Goal: Task Accomplishment & Management: Use online tool/utility

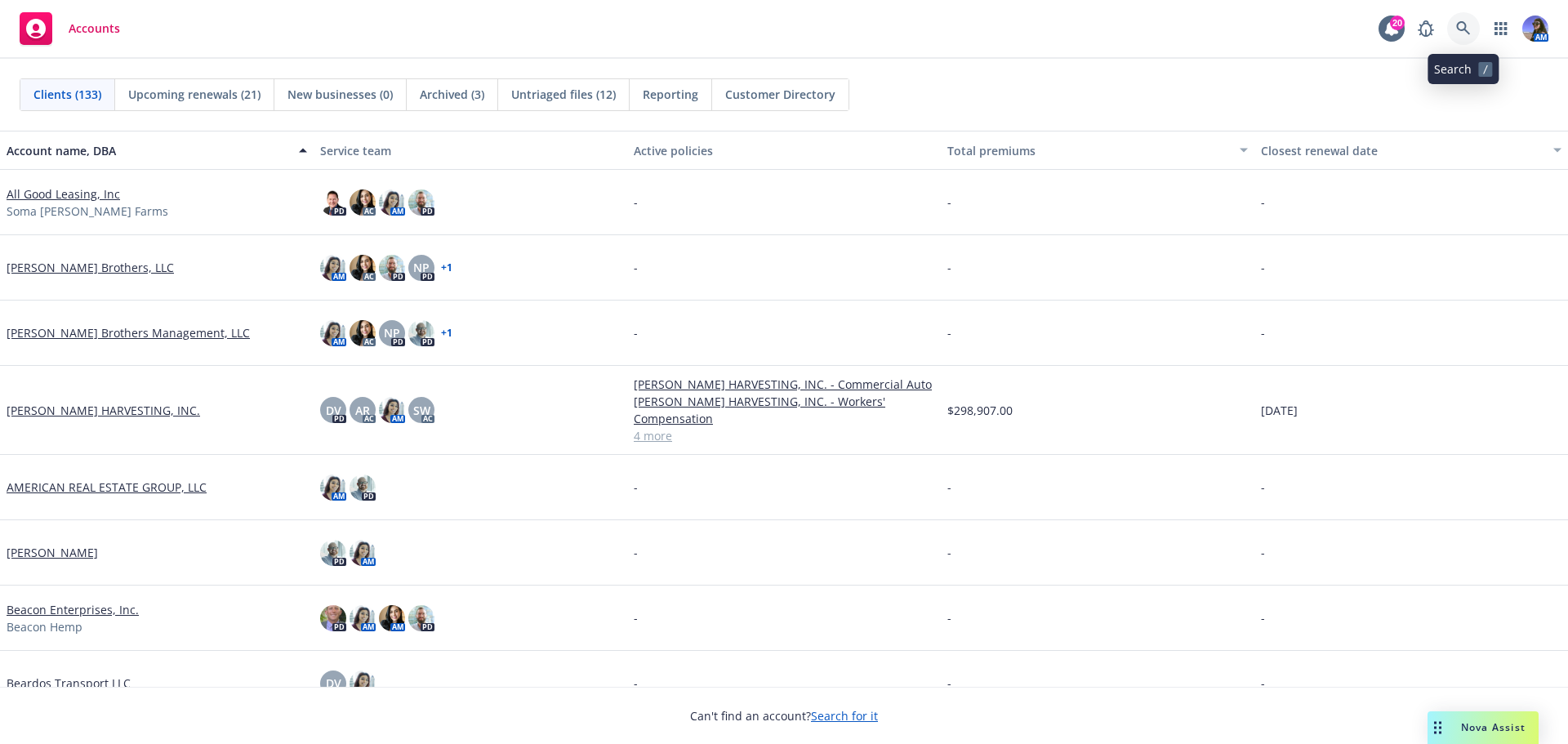
click at [1447, 29] on link at bounding box center [1464, 28] width 33 height 33
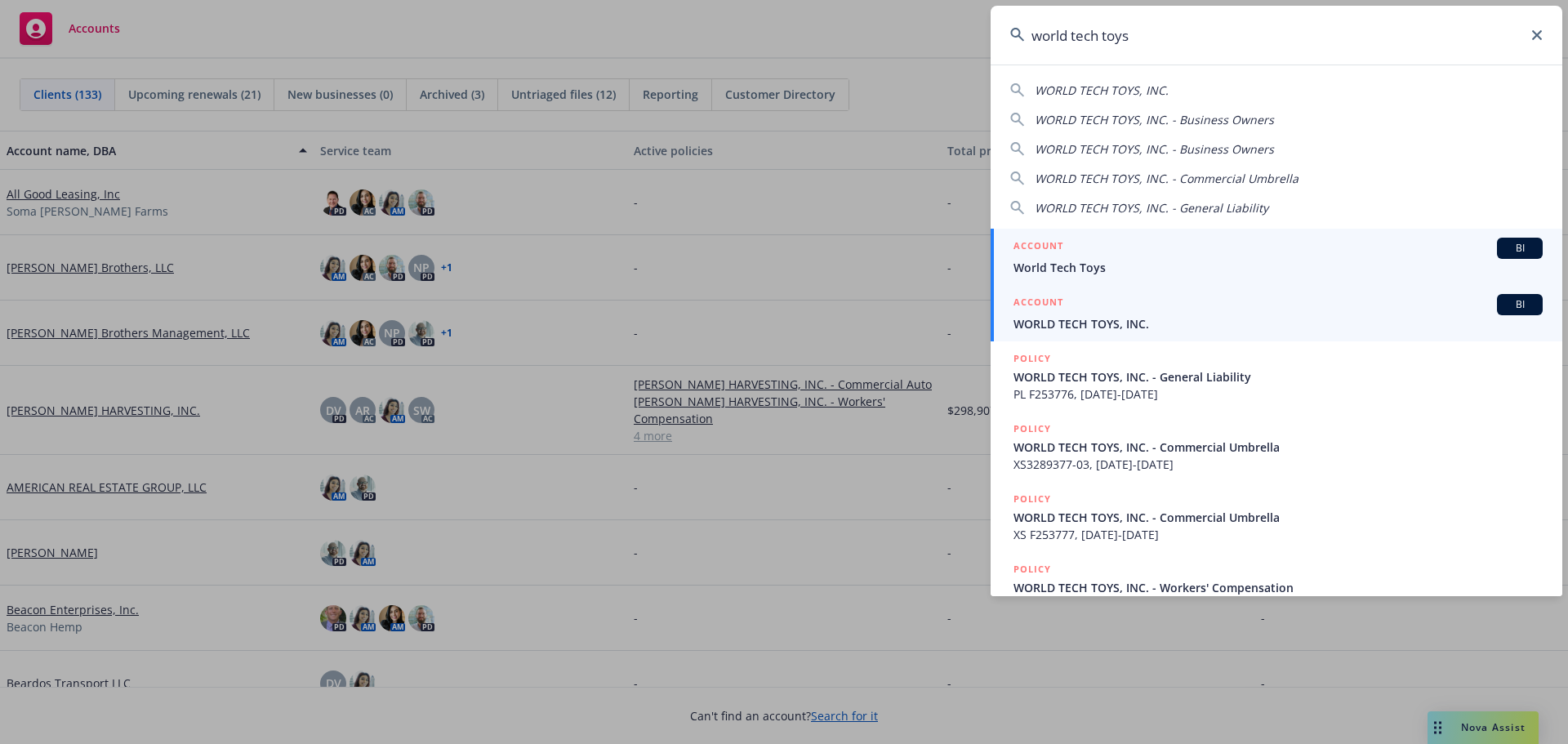
type input "world tech toys"
click at [1101, 322] on span "WORLD TECH TOYS, INC." at bounding box center [1278, 324] width 529 height 17
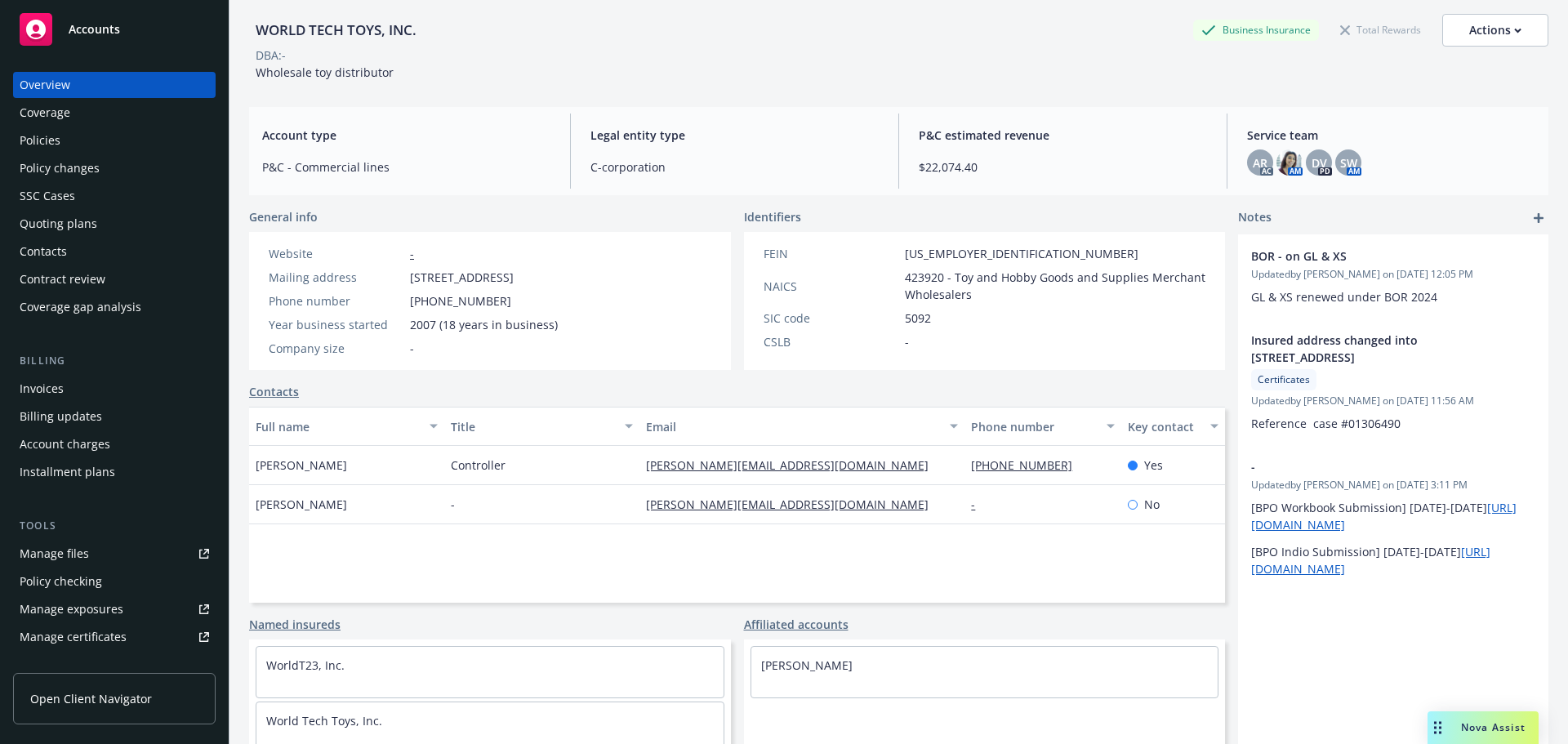
scroll to position [134, 0]
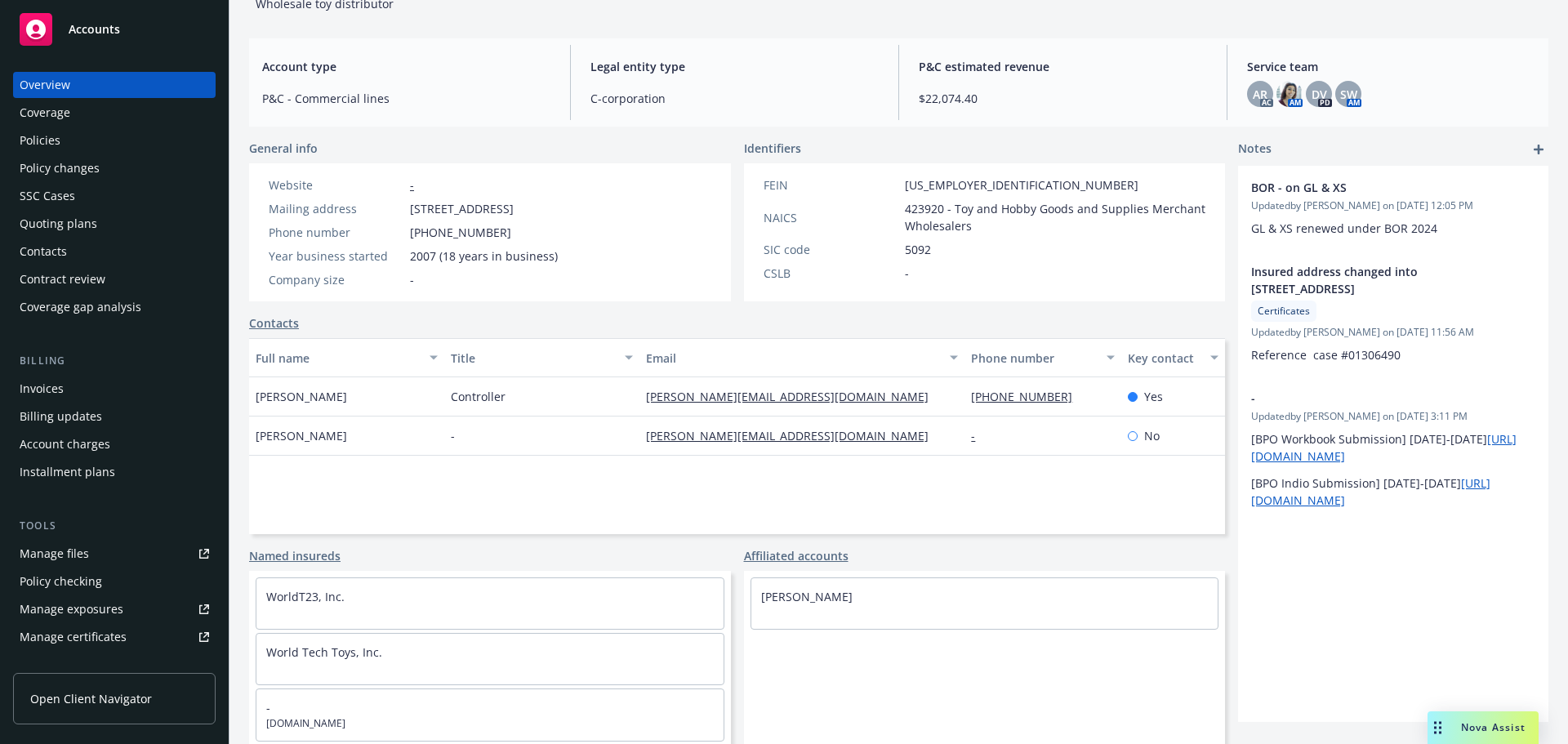
click at [35, 133] on div "Policies" at bounding box center [39, 140] width 41 height 27
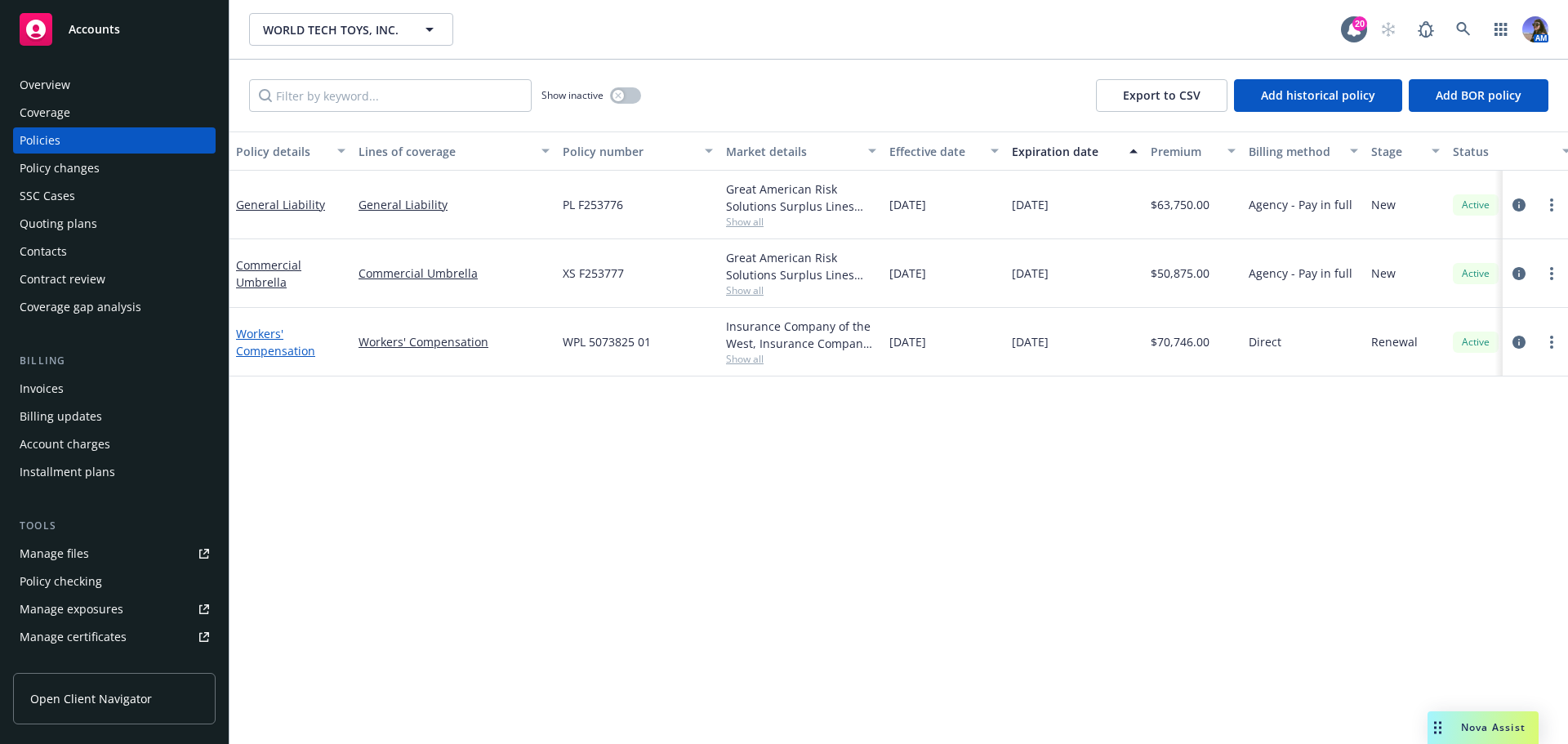
click at [252, 340] on link "Workers' Compensation" at bounding box center [275, 342] width 80 height 33
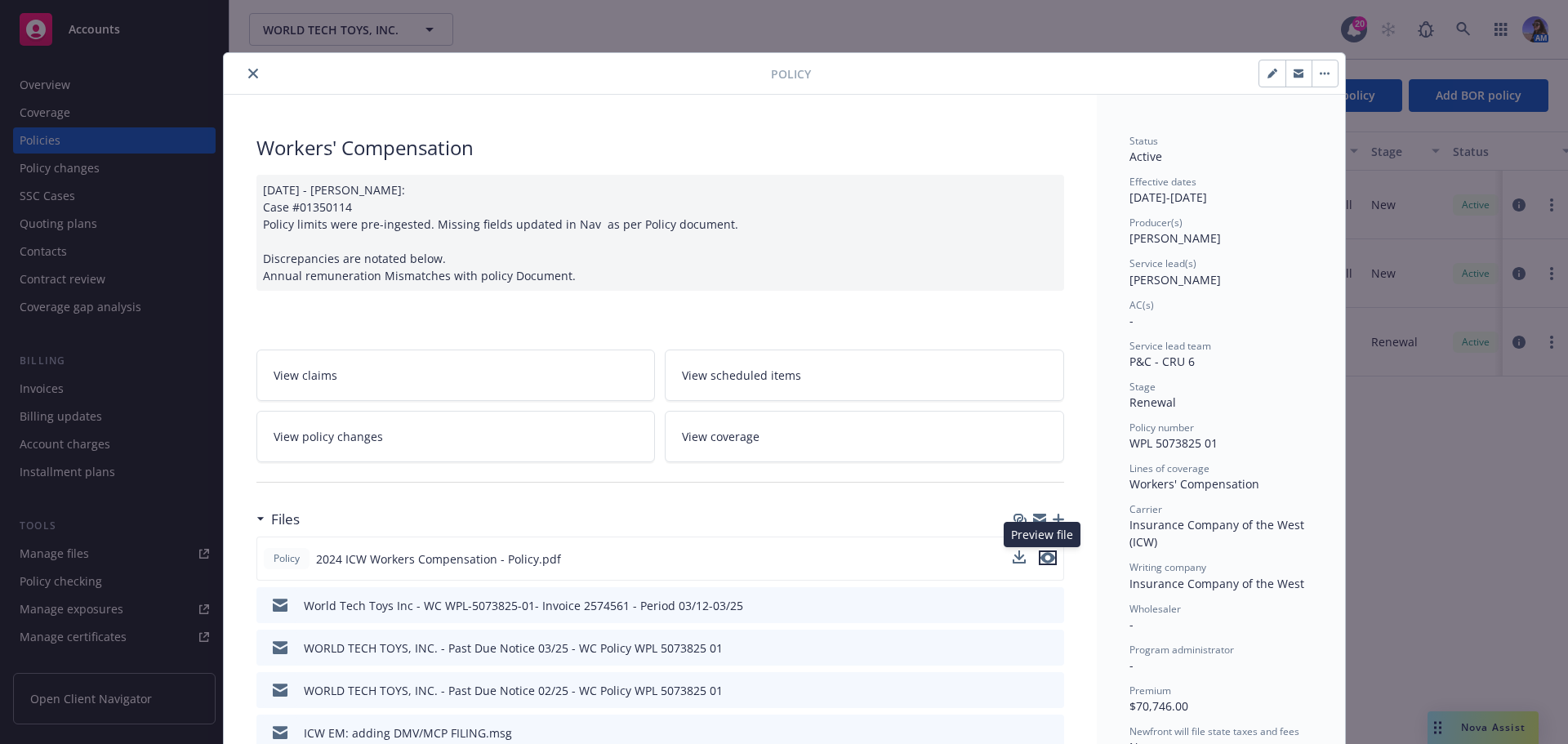
click at [1041, 554] on icon "preview file" at bounding box center [1048, 558] width 15 height 12
click at [1054, 519] on icon "button" at bounding box center [1059, 519] width 12 height 12
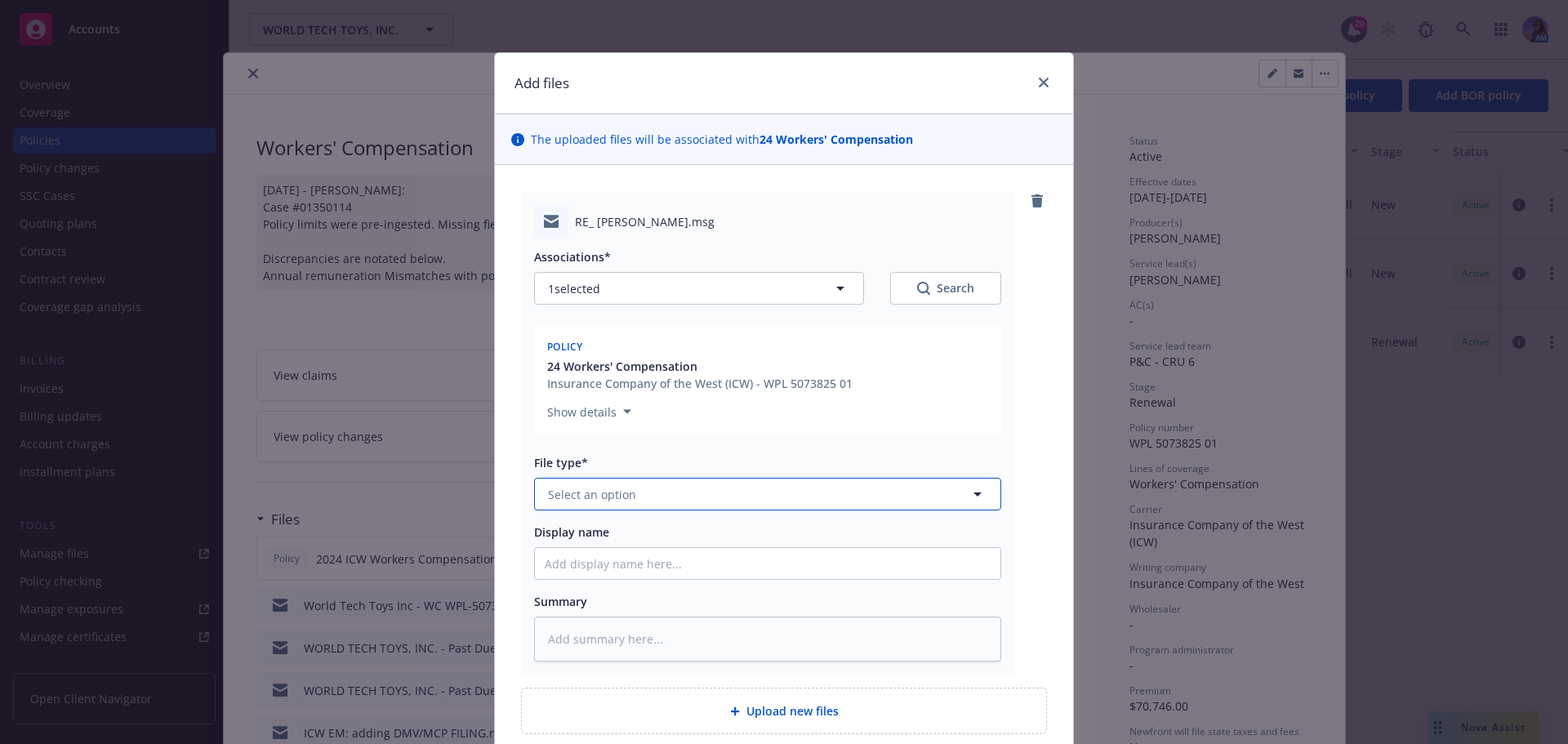
click at [603, 489] on span "Select an option" at bounding box center [592, 494] width 88 height 17
type input "c"
type input "claim"
type textarea "x"
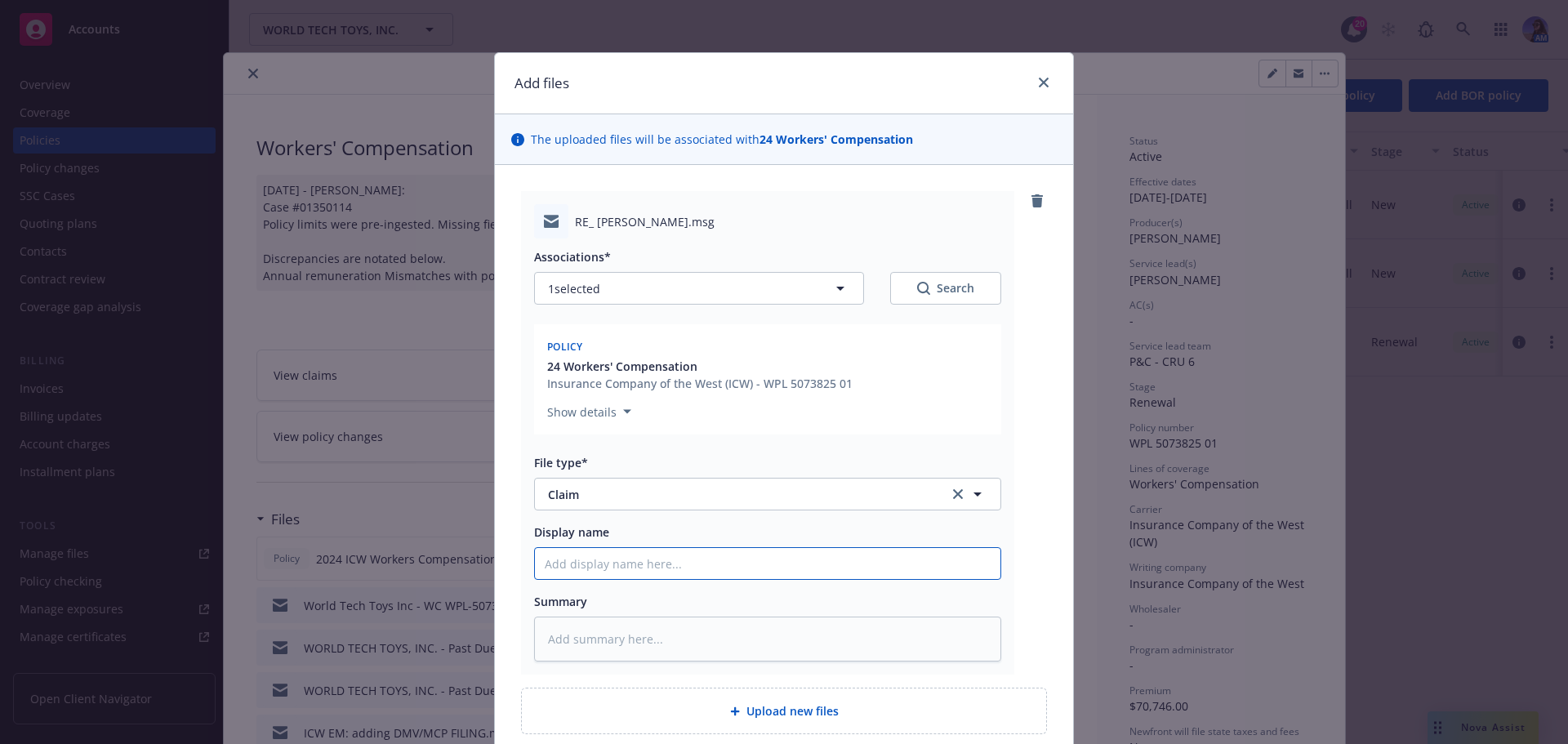
type input "E"
type textarea "x"
type input "EM"
type textarea "x"
type input "EM"
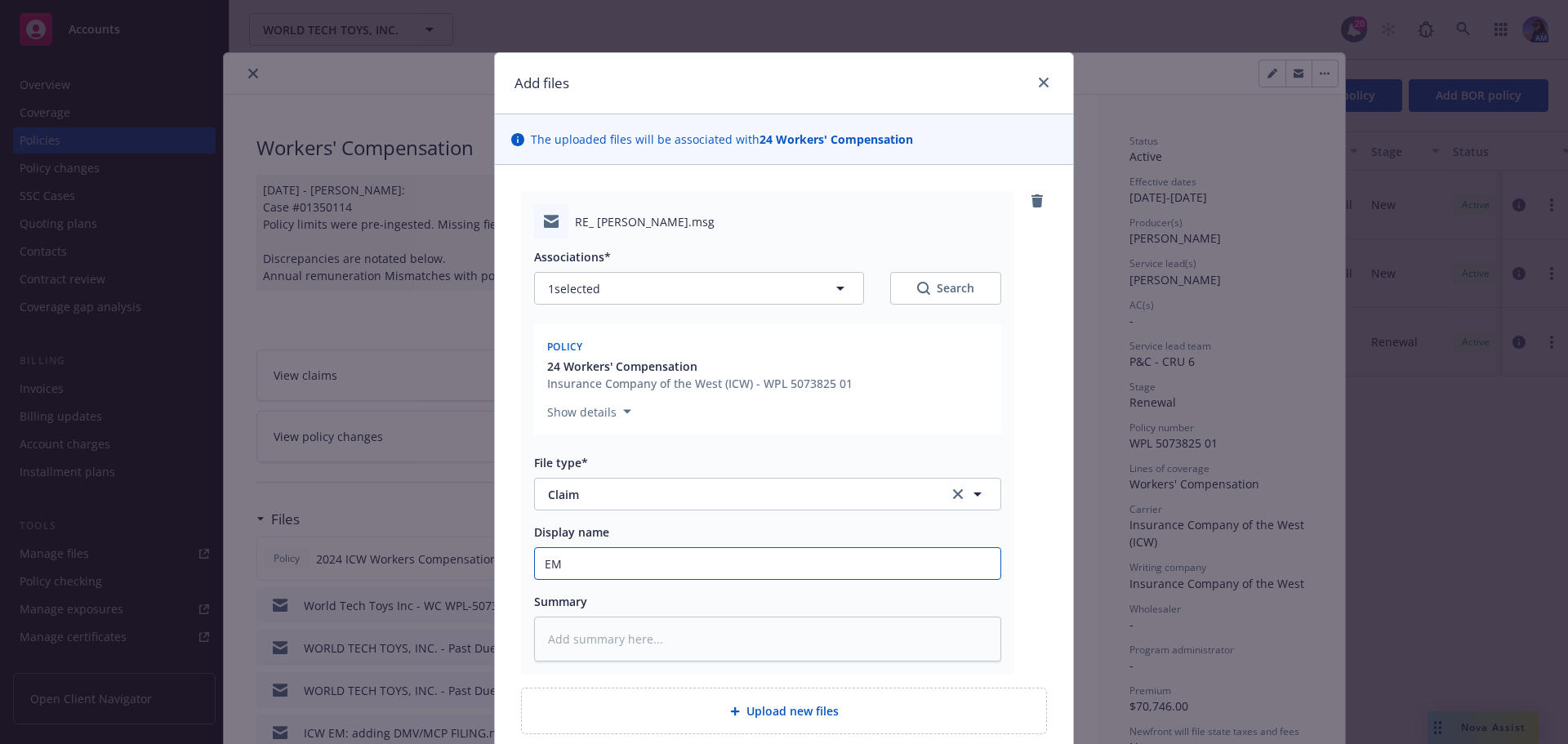
type textarea "x"
type input "EM t"
type textarea "x"
type input "EM to"
type textarea "x"
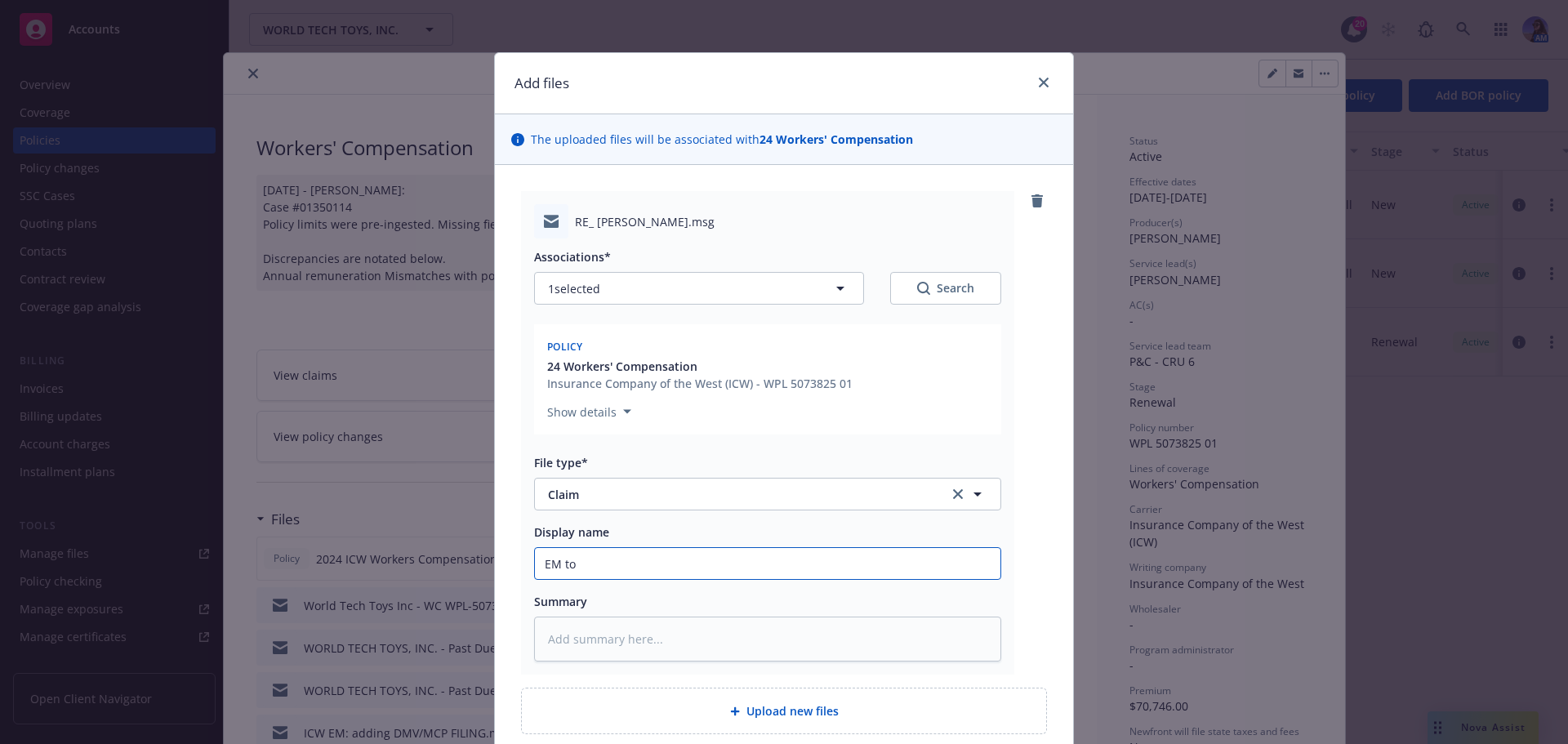
type input "EM to"
type textarea "x"
type input "EM to C"
type textarea "x"
type input "EM to Cc"
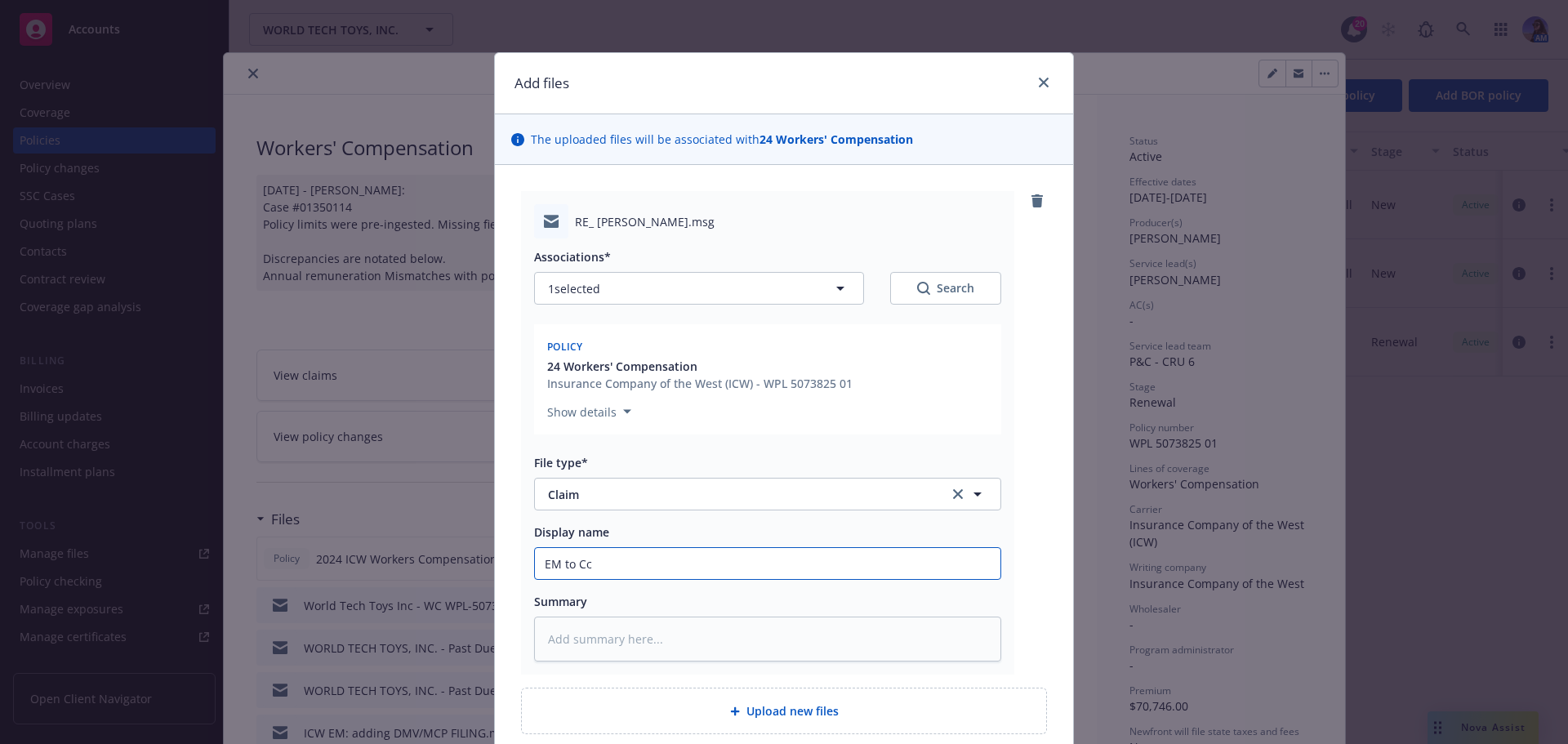
type textarea "x"
type input "EM to Ccl"
type textarea "x"
type input "EM to Ccli"
type textarea "x"
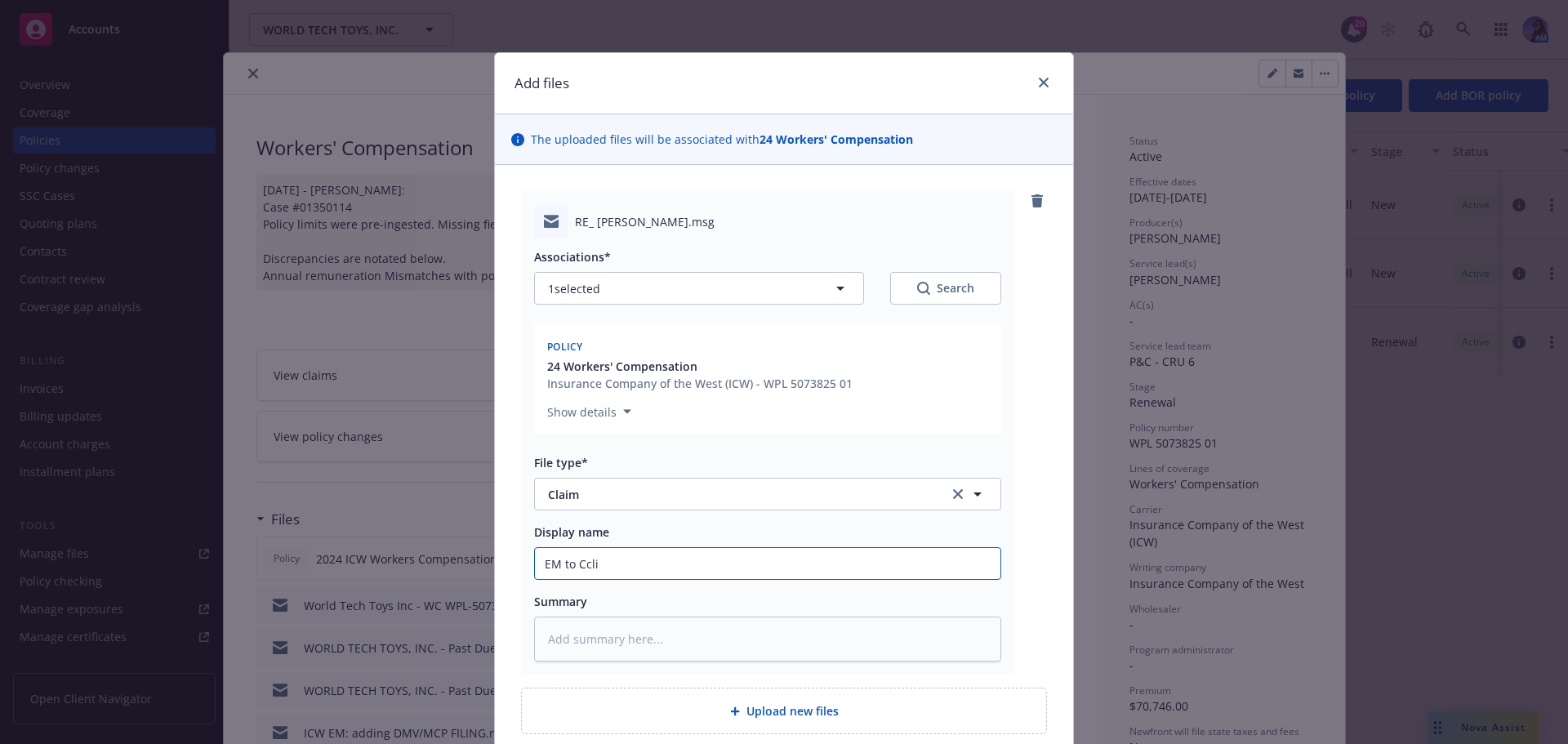
type input "EM to Cclie"
type textarea "x"
type input "EM to Cclien"
type textarea "x"
type input "EM to Cclient"
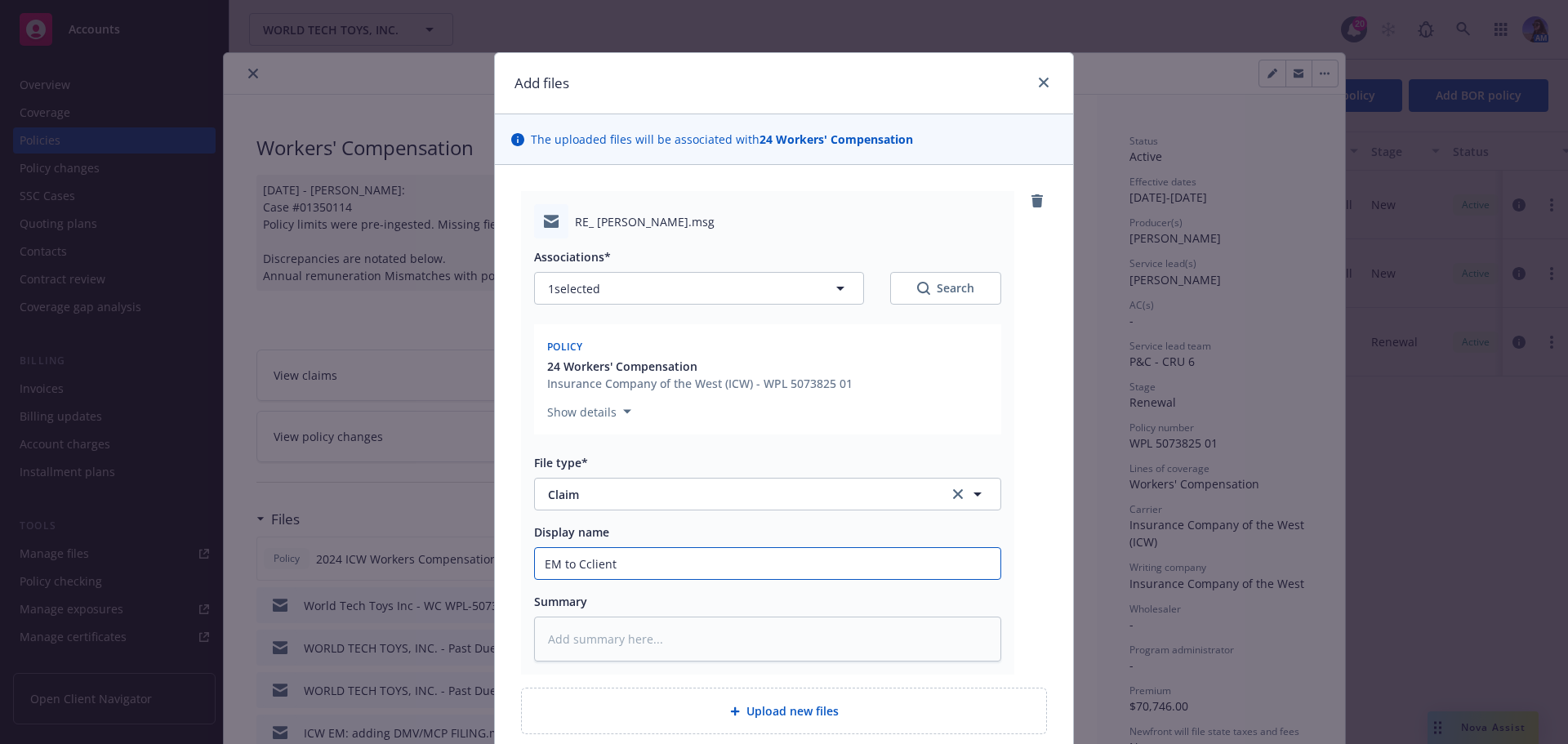
type textarea "x"
type input "EM to Cclien"
type textarea "x"
type input "EM to Cclie"
type textarea "x"
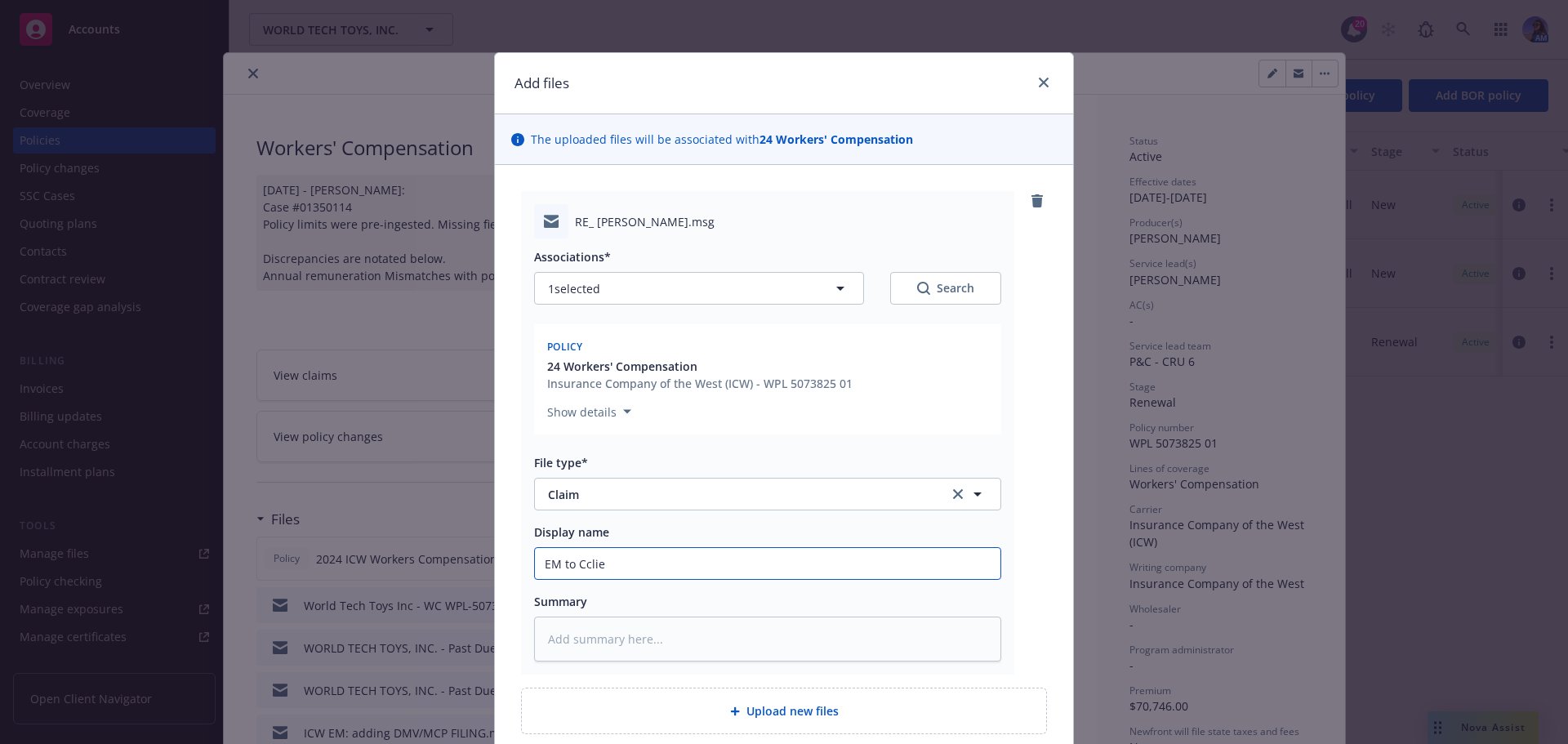
type input "EM to Ccli"
type textarea "x"
type input "EM to Ccl"
type textarea "x"
type input "EM to Cc"
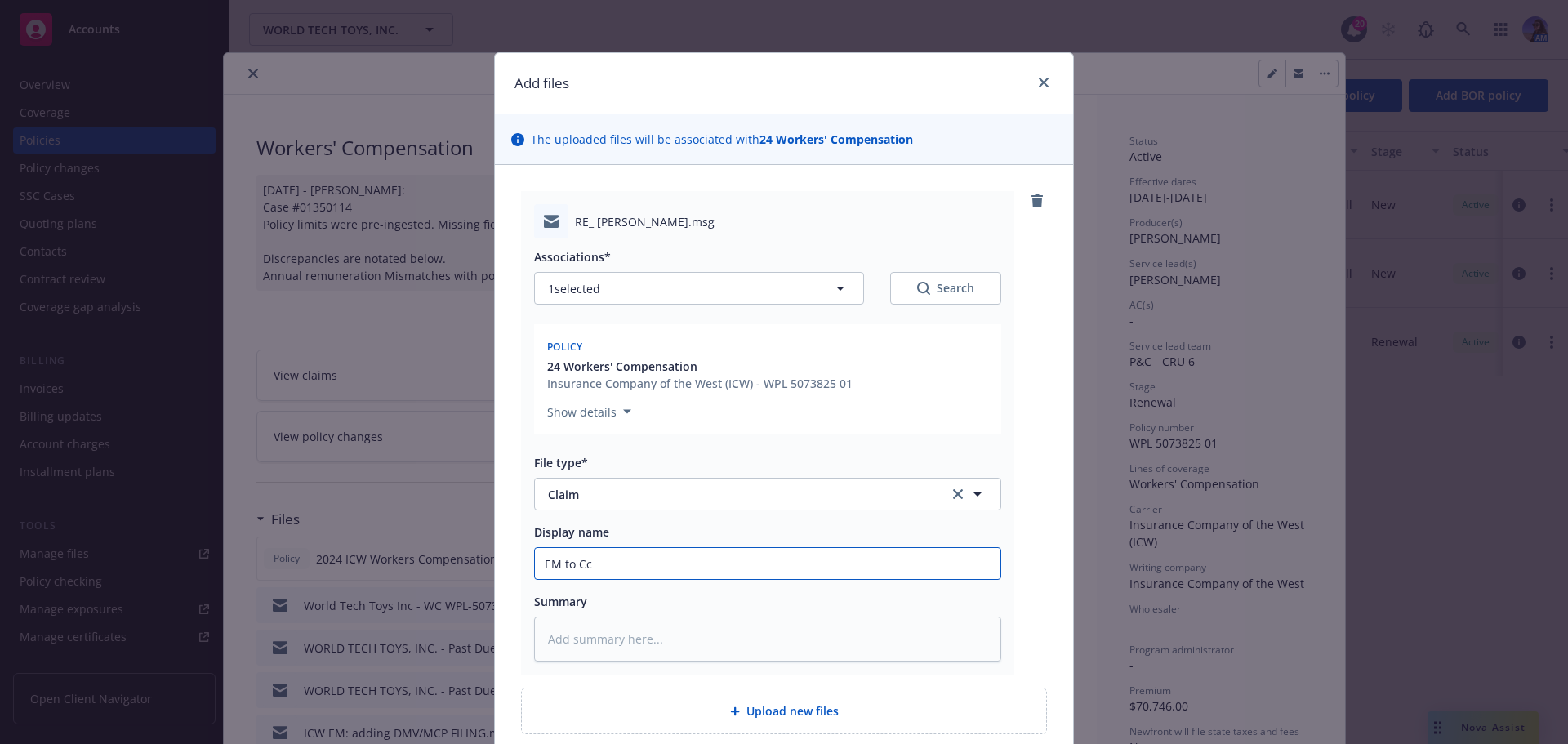
type textarea "x"
type input "EM to C"
type textarea "x"
type input "EM to Cl"
type textarea "x"
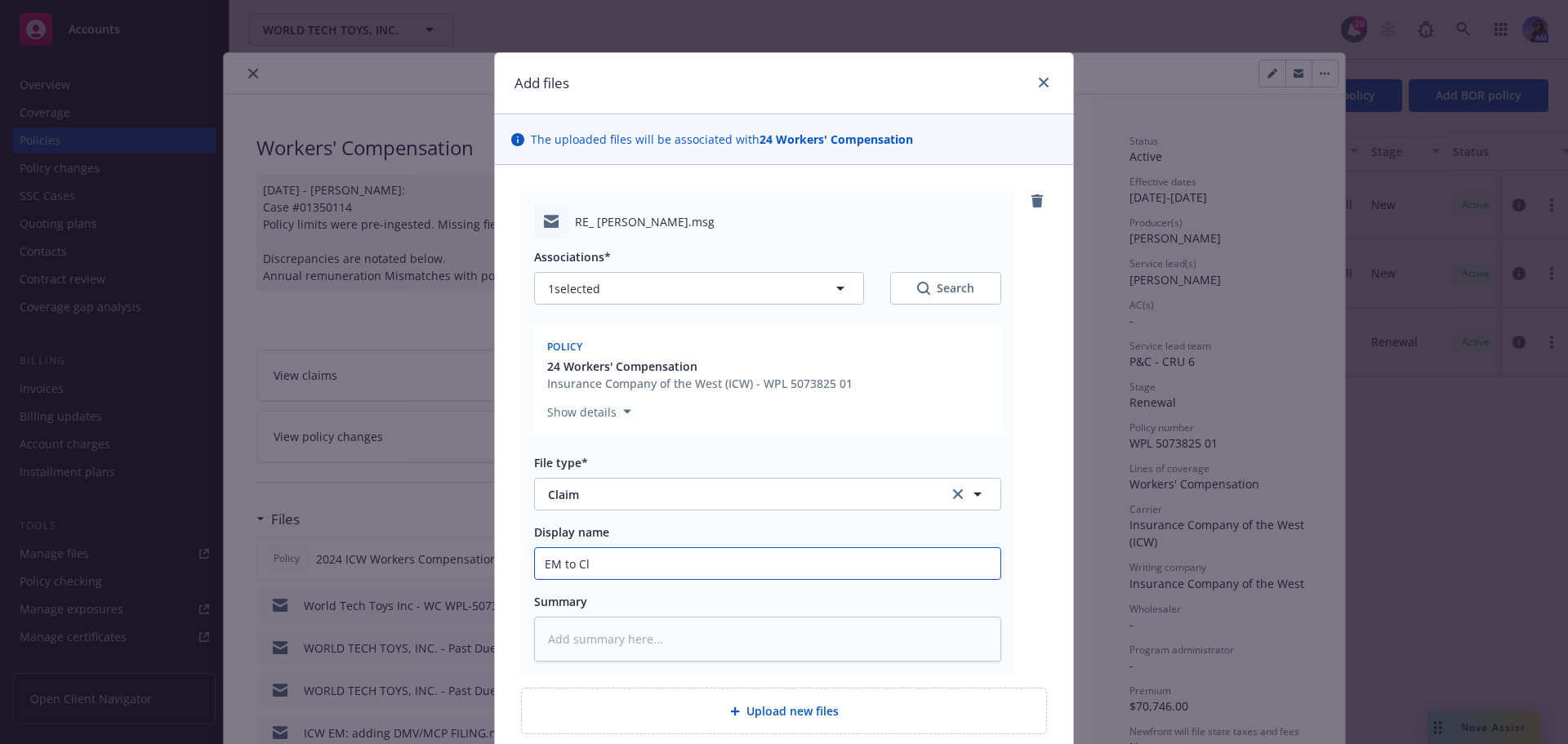
type input "EM to Cli"
type textarea "x"
type input "EM to Clin"
type textarea "x"
type input "EM to Cli"
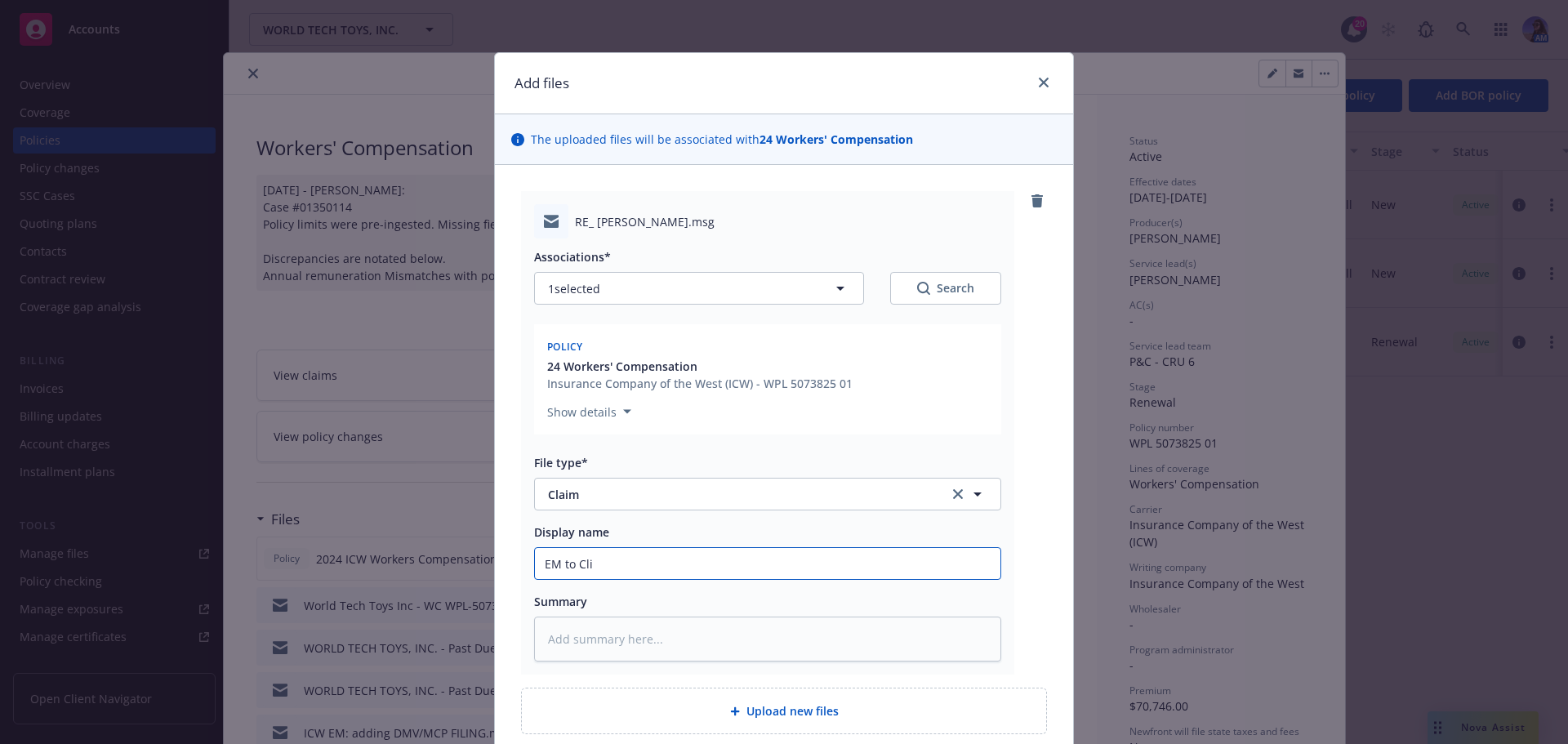
type textarea "x"
type input "EM to Clie"
type textarea "x"
type input "EM to Clien"
type textarea "x"
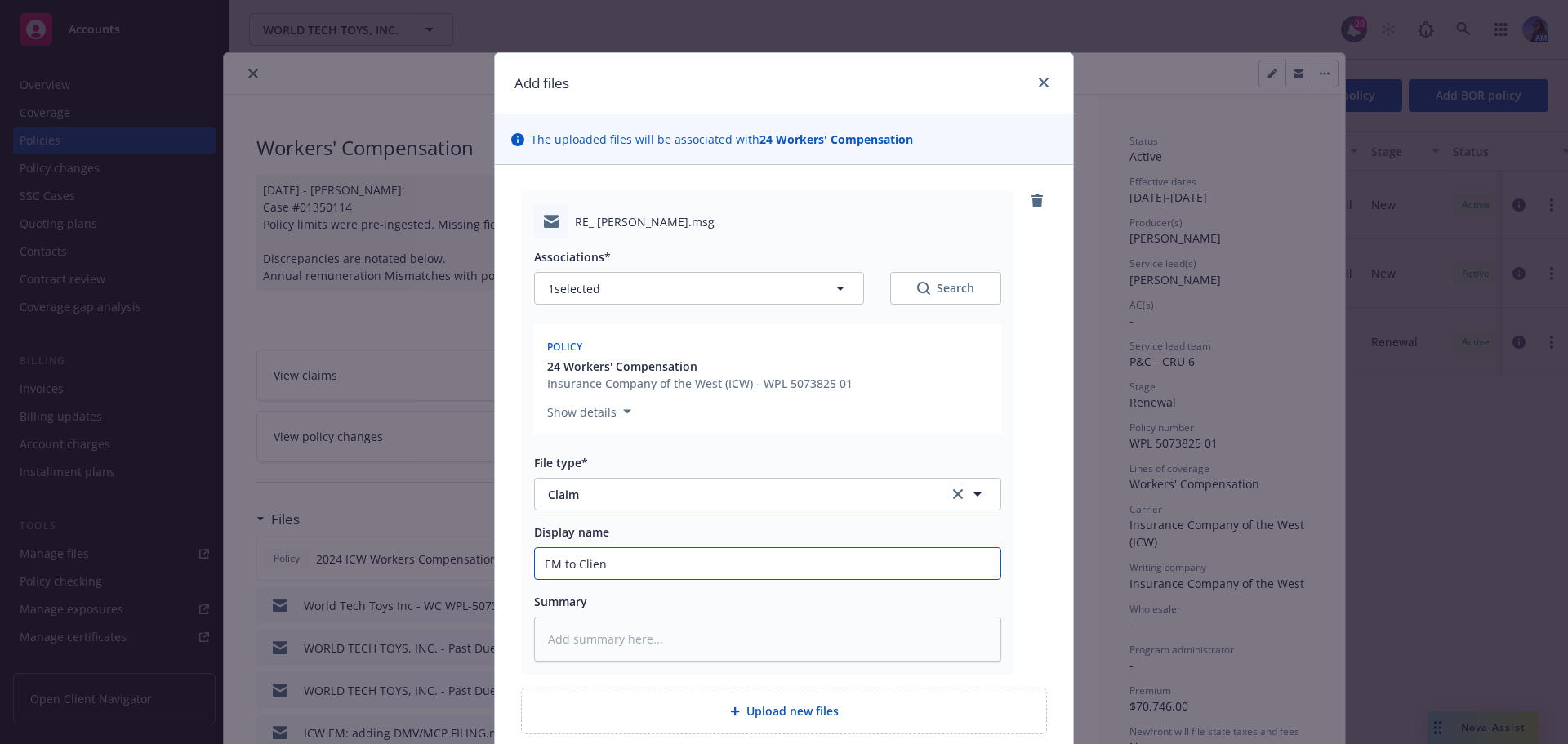
type input "EM to Client"
type textarea "x"
type input "EM to Client:"
type textarea "x"
type input "EM to Client:"
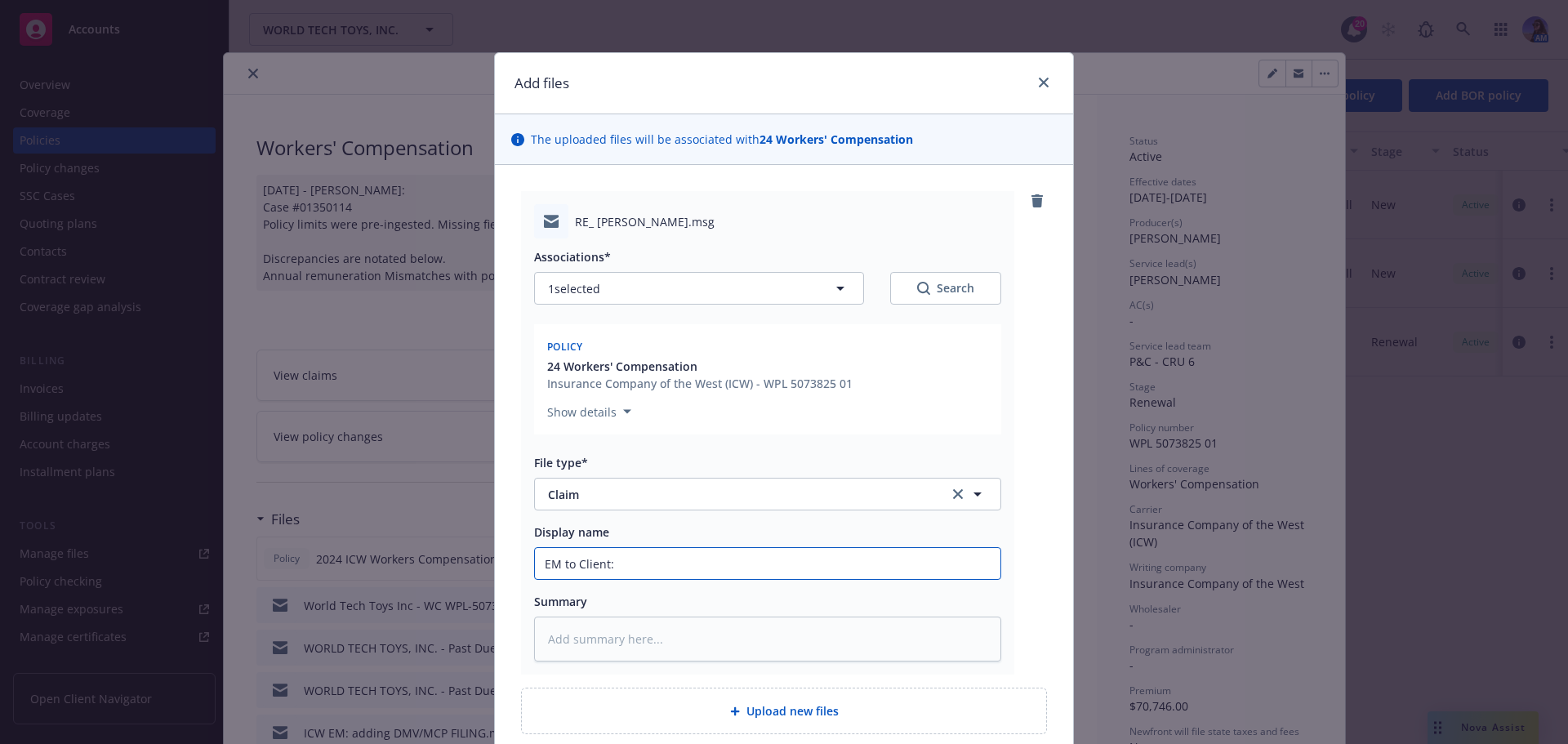
type textarea "x"
type input "EM to Client: r"
type textarea "x"
type input "EM to Client: re"
type textarea "x"
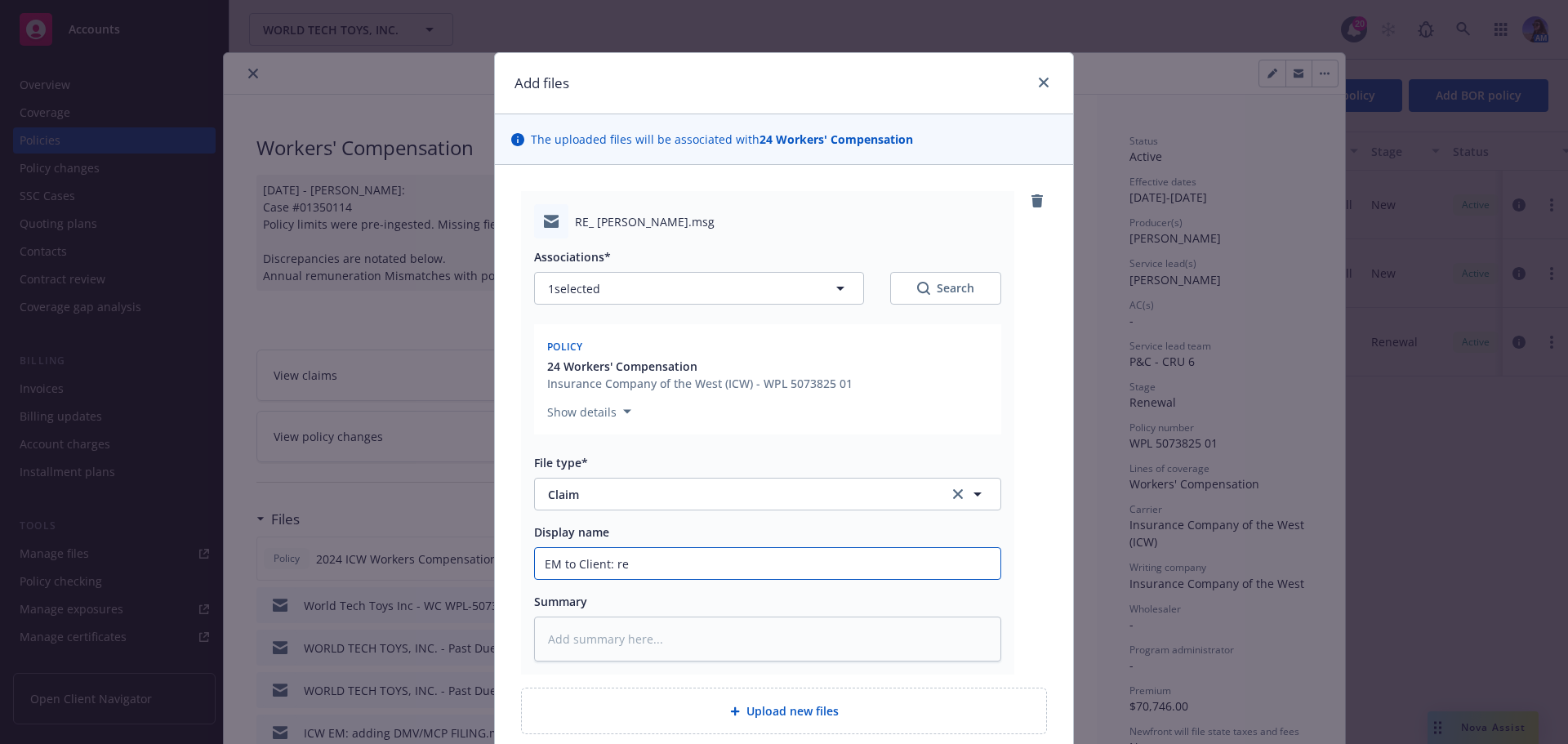
type input "EM to Client: rep"
type textarea "x"
type input "EM to Client: repo"
type textarea "x"
type input "EM to Client: repor"
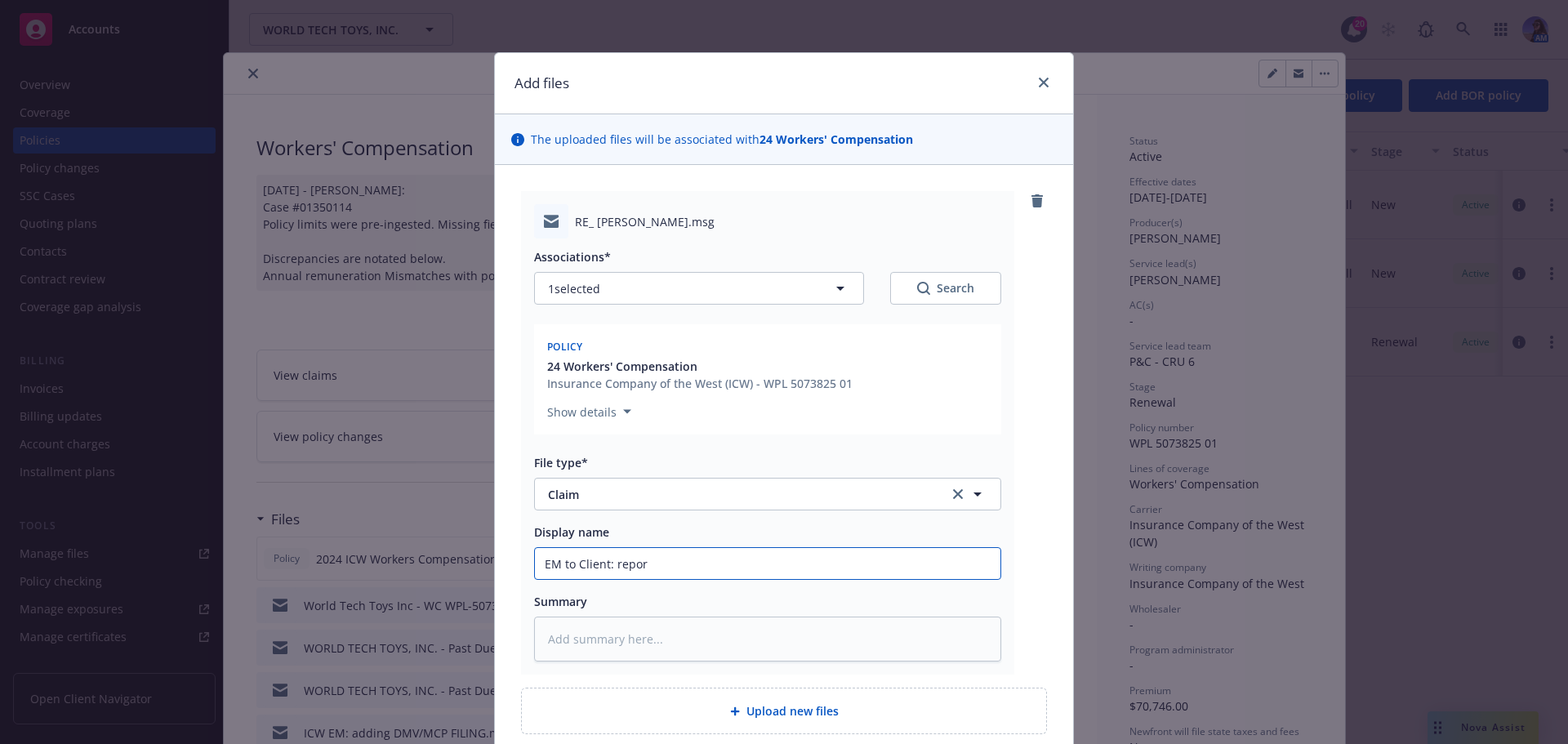
type textarea "x"
type input "EM to Client: report"
type textarea "x"
type input "EM to Client: reporti"
type textarea "x"
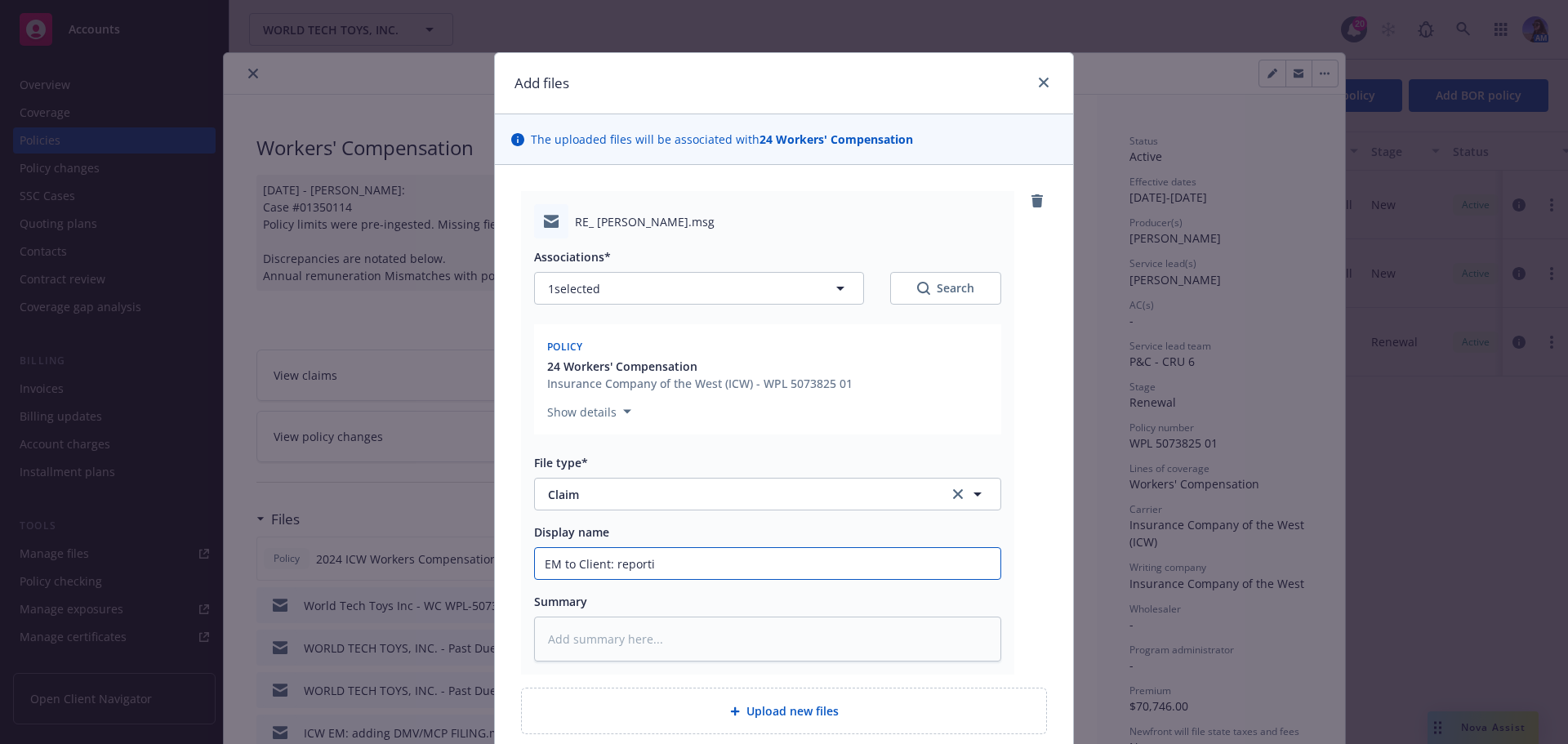
type input "EM to Client: reportin"
type textarea "x"
type input "EM to Client: reporting"
type textarea "x"
type input "EM to Client: reporting"
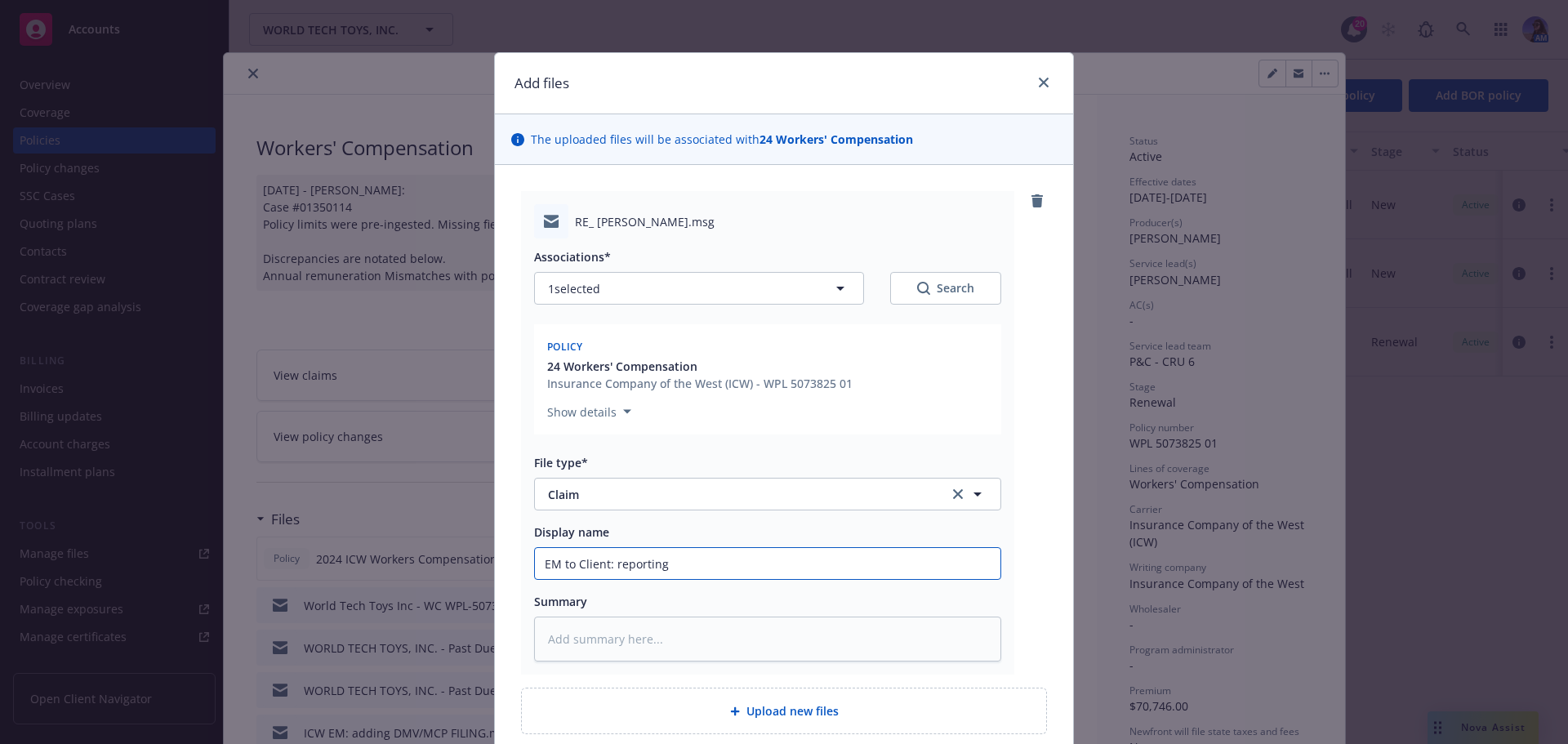
type textarea "x"
type input "EM to Client: reporting a"
type textarea "x"
type input "EM to Client: reporting a"
type textarea "x"
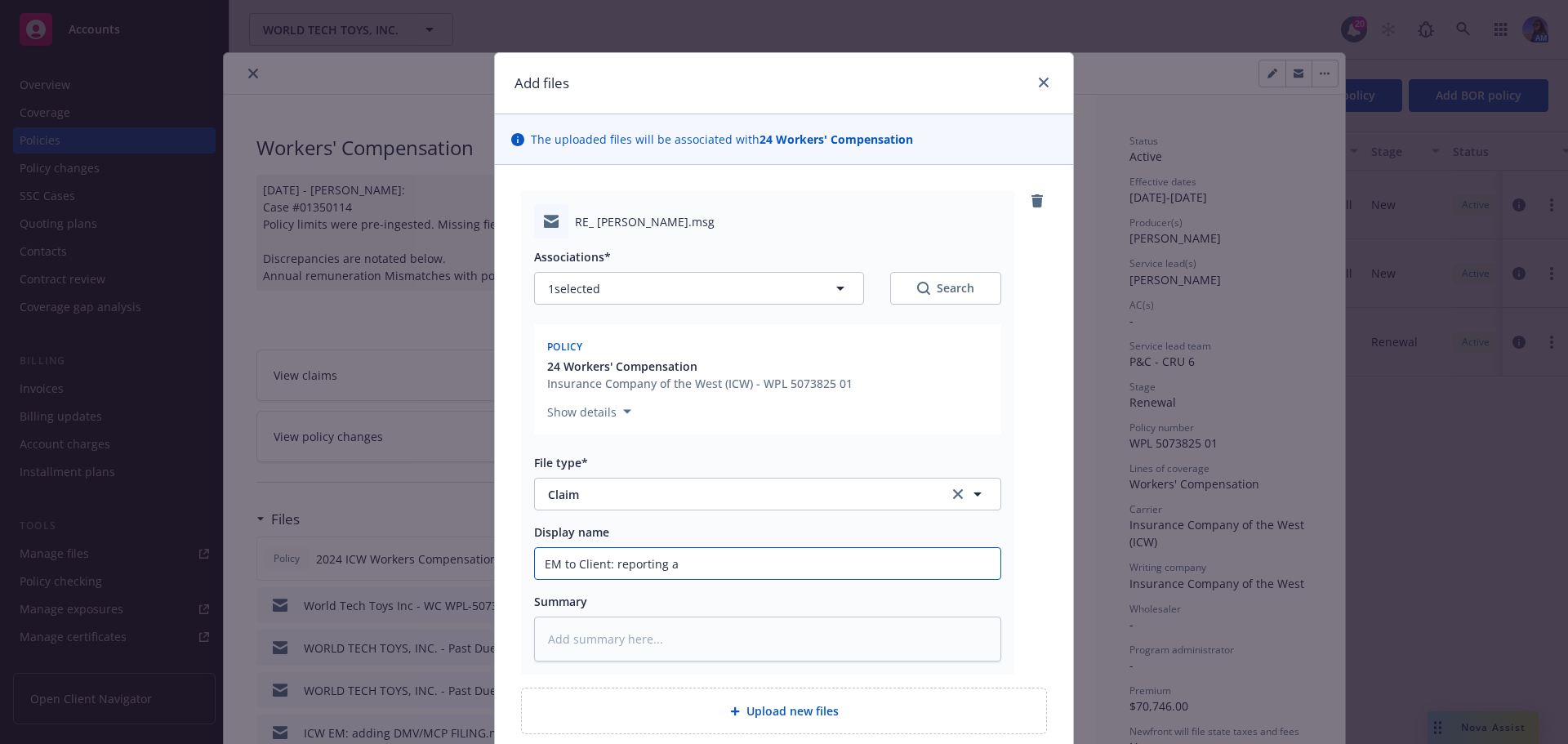
type input "EM to Client: reporting a c"
type textarea "x"
type input "EM to Client: reporting a cl"
type textarea "x"
type input "EM to Client: reporting a clai"
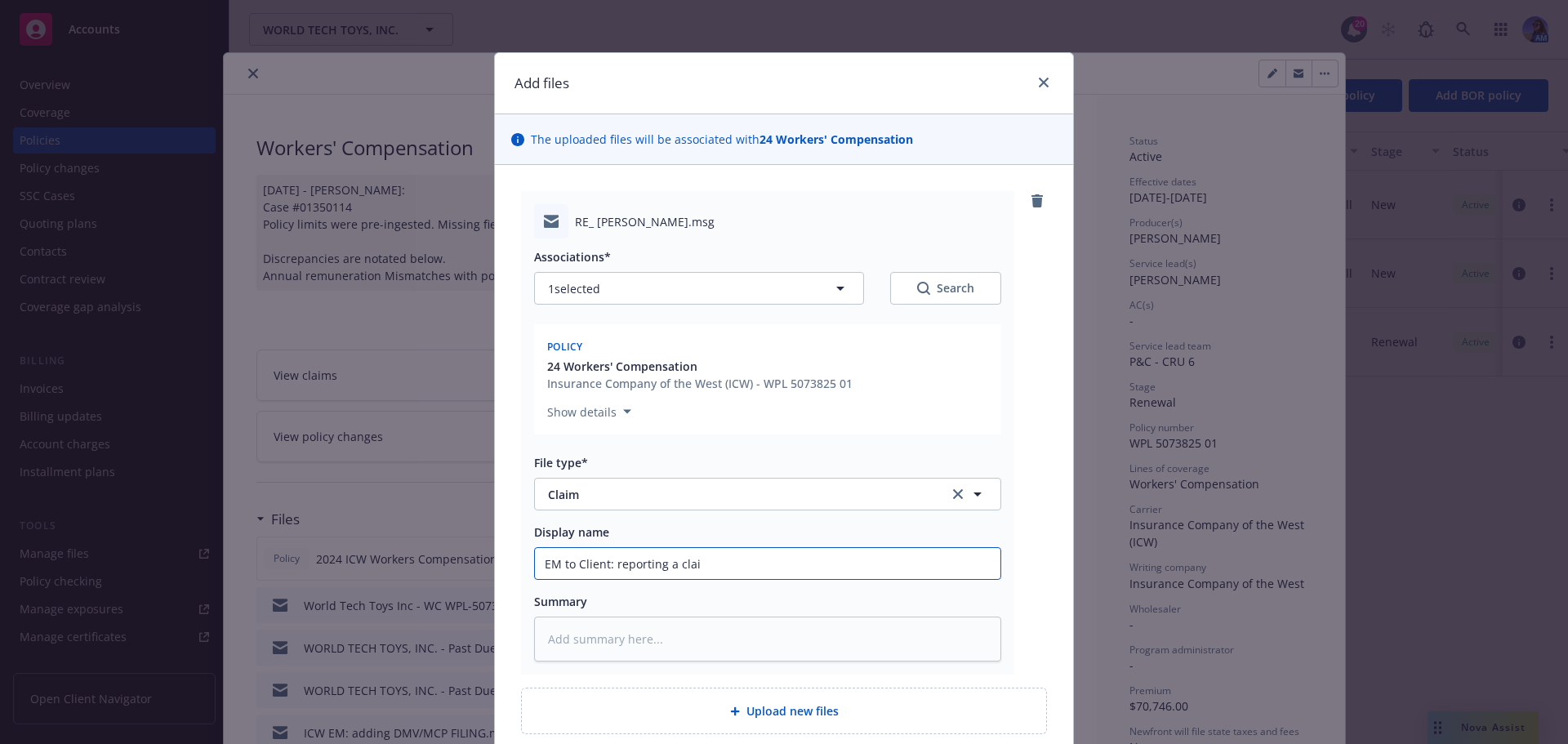
type textarea "x"
type input "EM to Client: reporting a claim"
type textarea "x"
type input "EM to Client: reporting a claim"
type textarea "x"
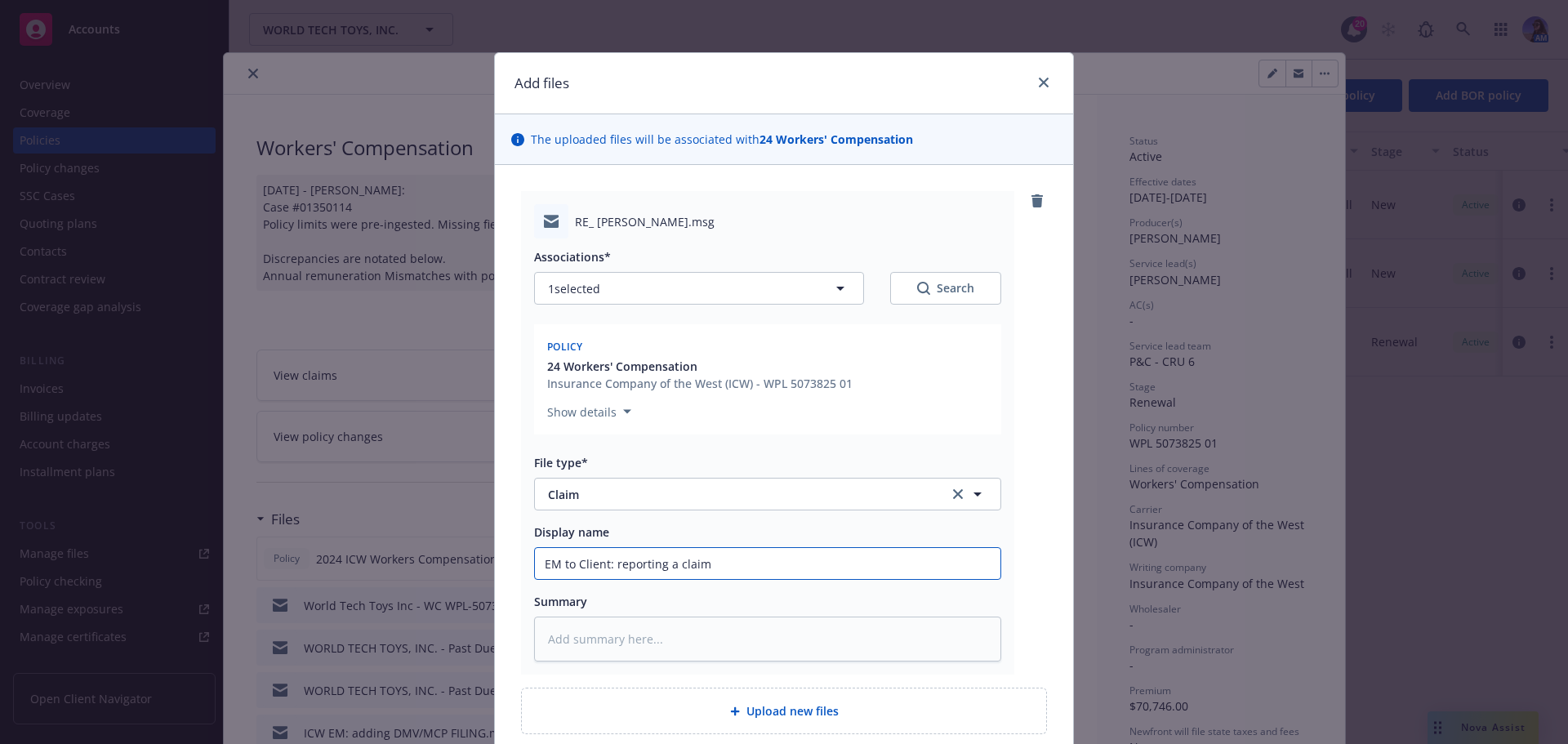
type input "EM to Client: reporting a claim ("
type textarea "x"
type input "EM to Client: reporting a claim (K"
type textarea "x"
type input "EM to Client: reporting a claim (Ke"
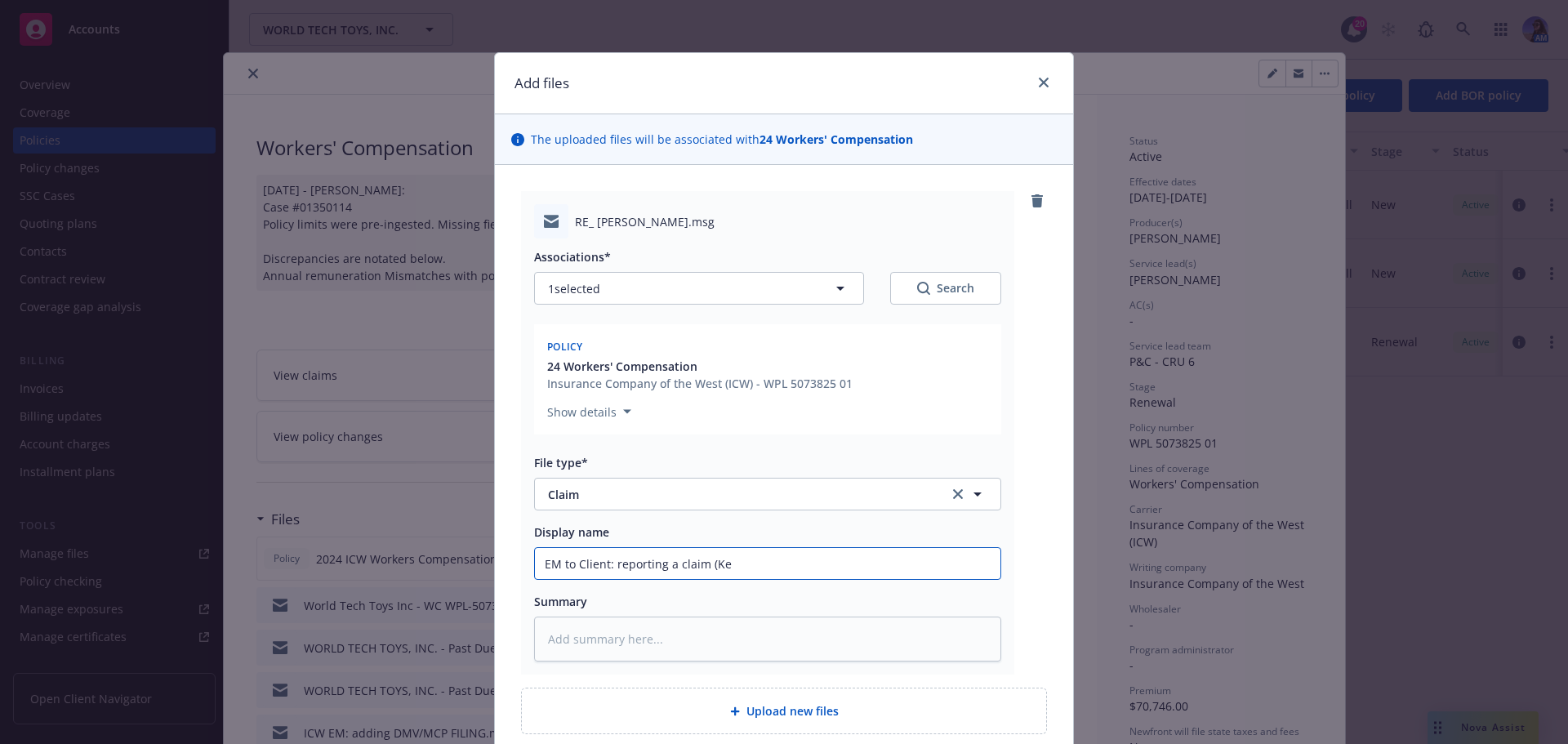
type textarea "x"
type input "EM to Client: reporting a claim (Kev"
type textarea "x"
type input "EM to Client: reporting a claim (Kevi"
type textarea "x"
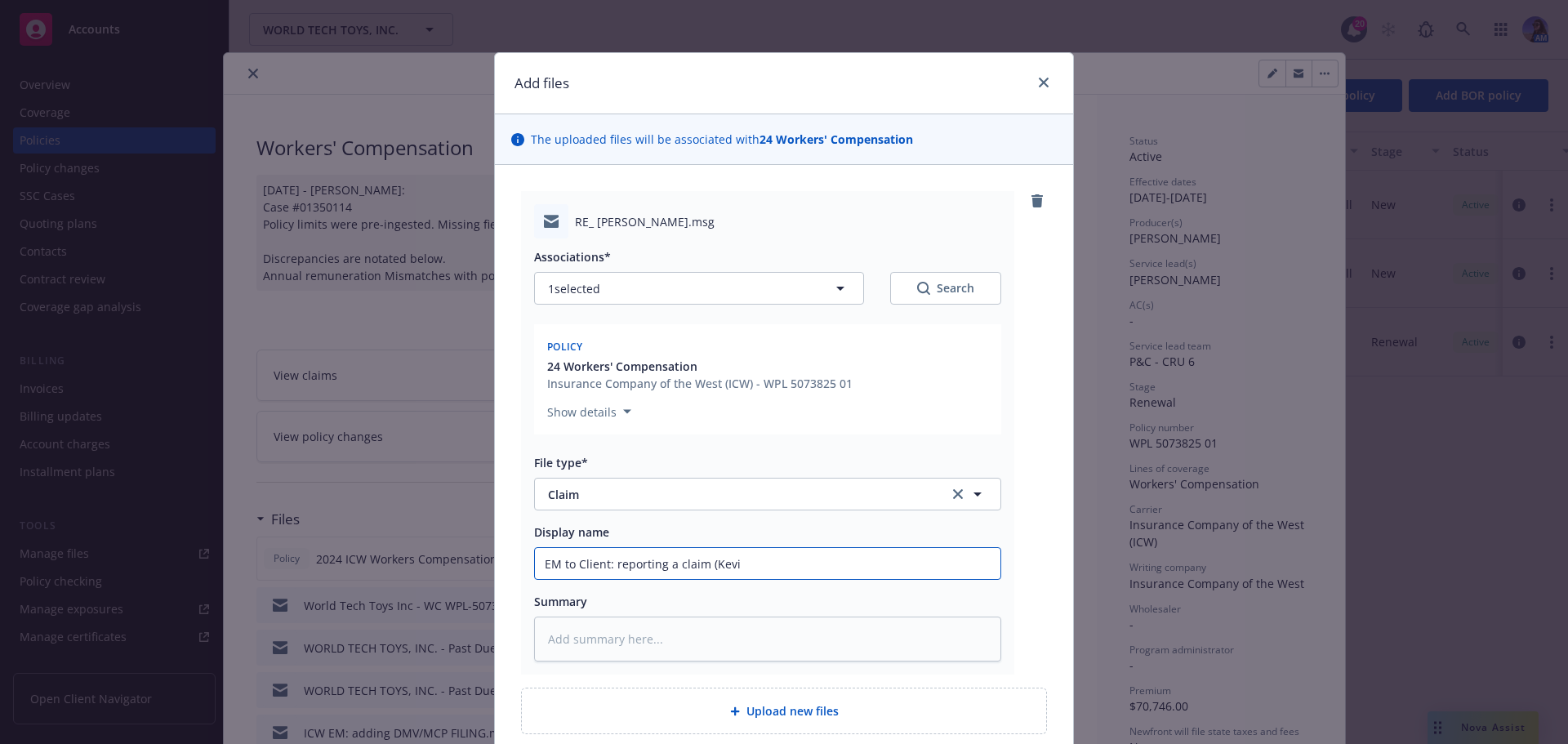
type input "EM to Client: reporting a claim (Kevin"
type textarea "x"
type input "EM to Client: reporting a claim (Kevin"
type textarea "x"
type input "EM to Client: reporting a claim (Kevin O"
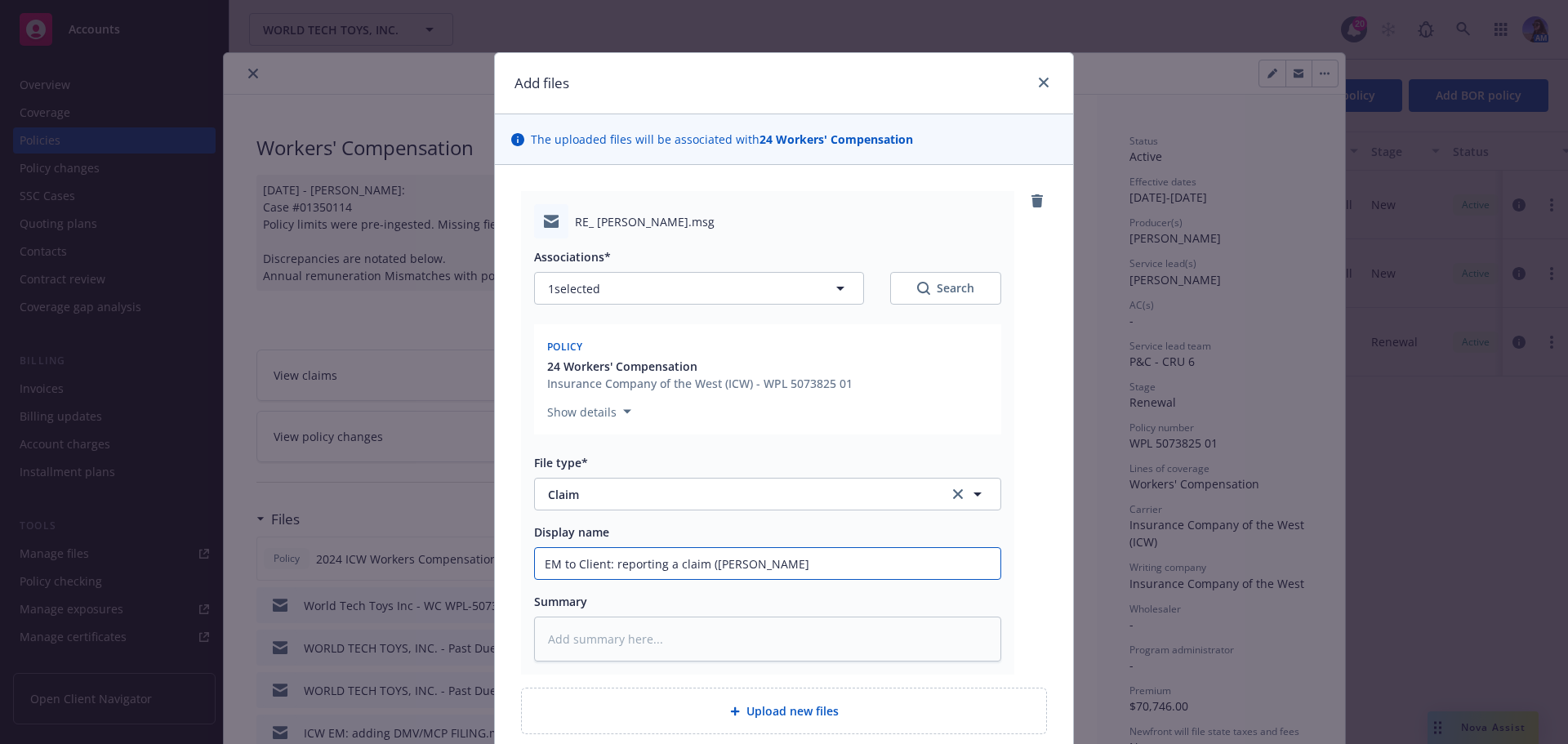
type textarea "x"
type input "EM to Client: reporting a claim (Kevin Or"
type textarea "x"
type input "EM to Client: reporting a claim (Kevin Ore"
type textarea "x"
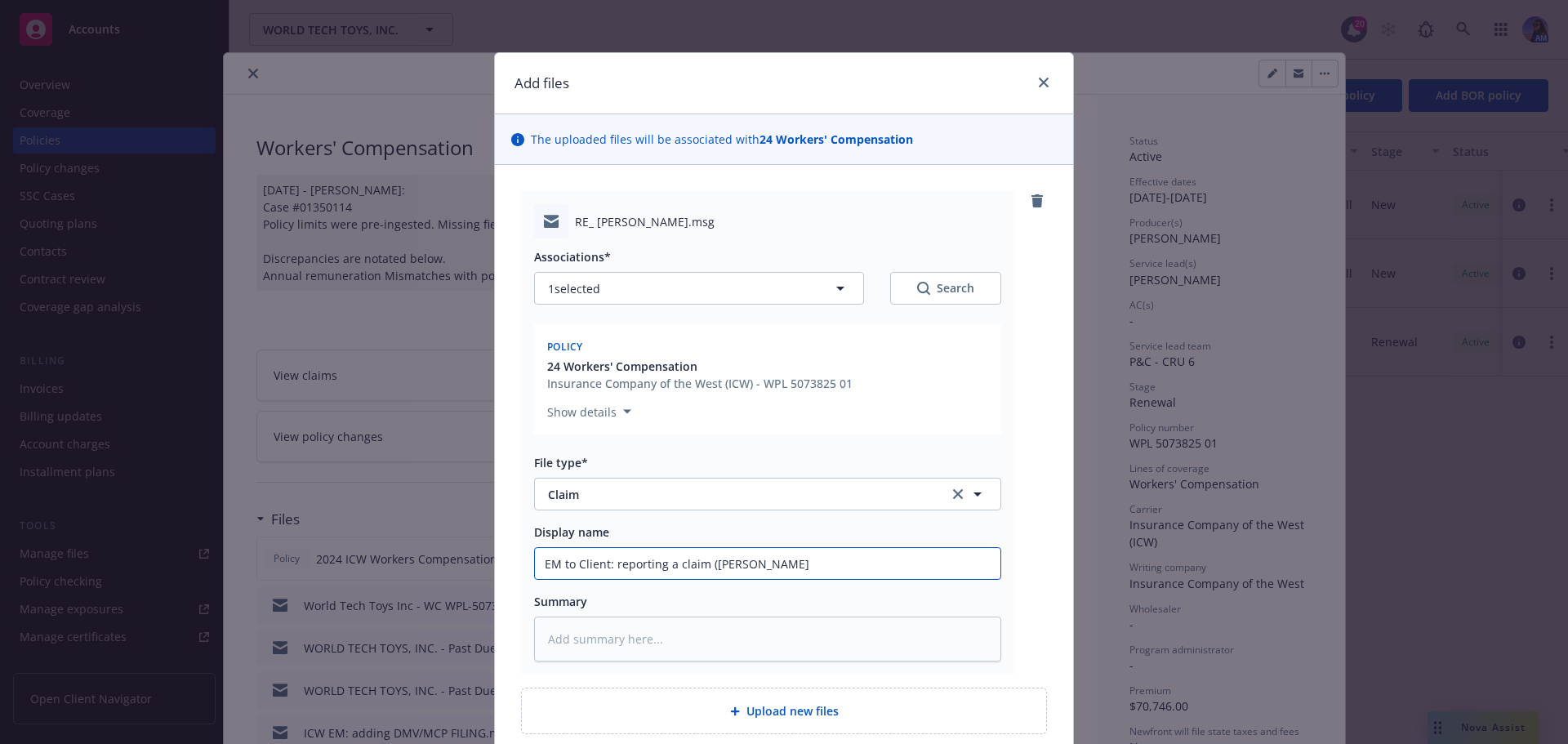
type input "EM to Client: reporting a claim (Kevin Oreg"
type textarea "x"
type input "EM to Client: reporting a claim (Kevin Ore"
type textarea "x"
type input "EM to Client: reporting a claim (Kevin Orel"
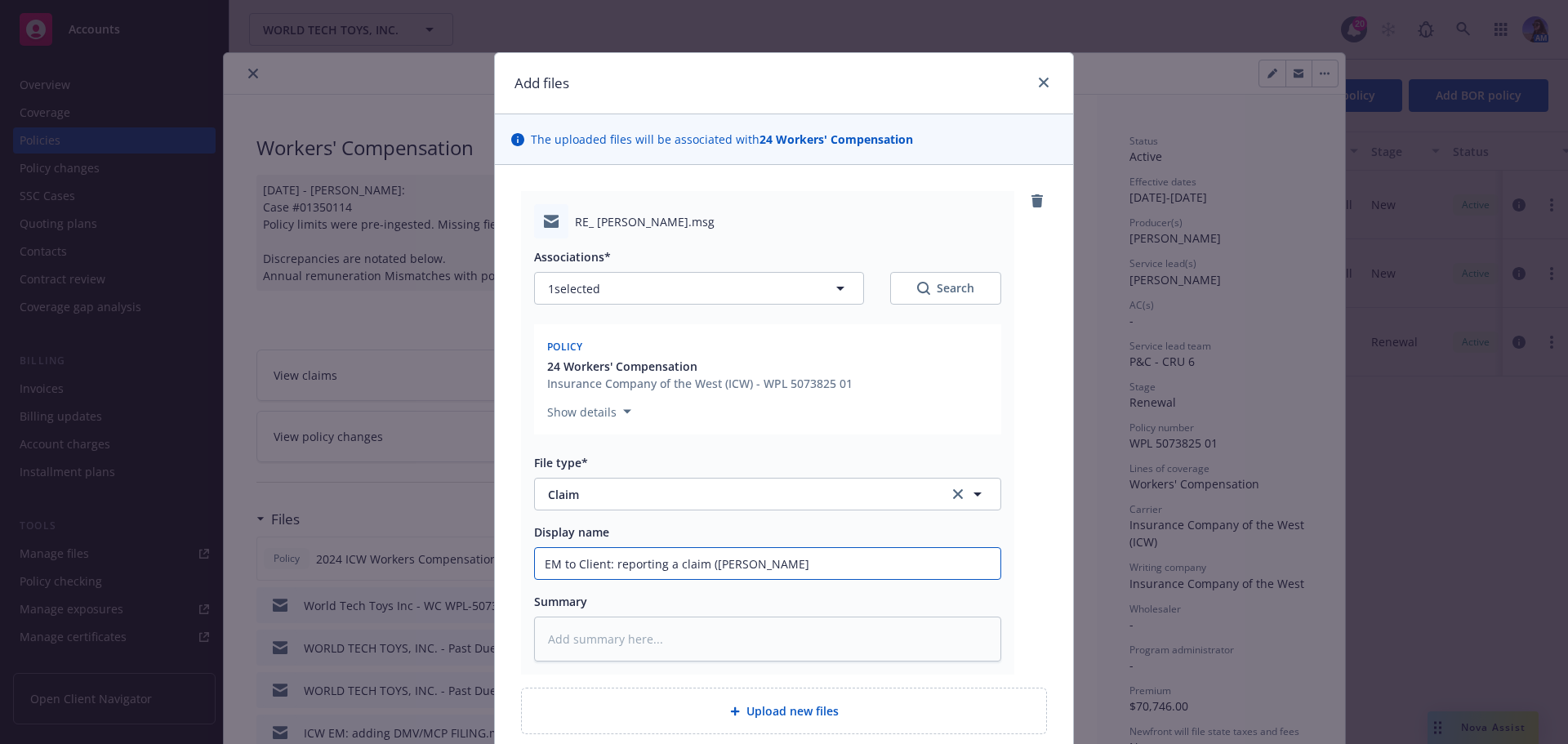
type textarea "x"
type input "EM to Client: reporting a claim (Kevin Orell"
type textarea "x"
type input "EM to Client: reporting a claim (Kevin Orella"
type textarea "x"
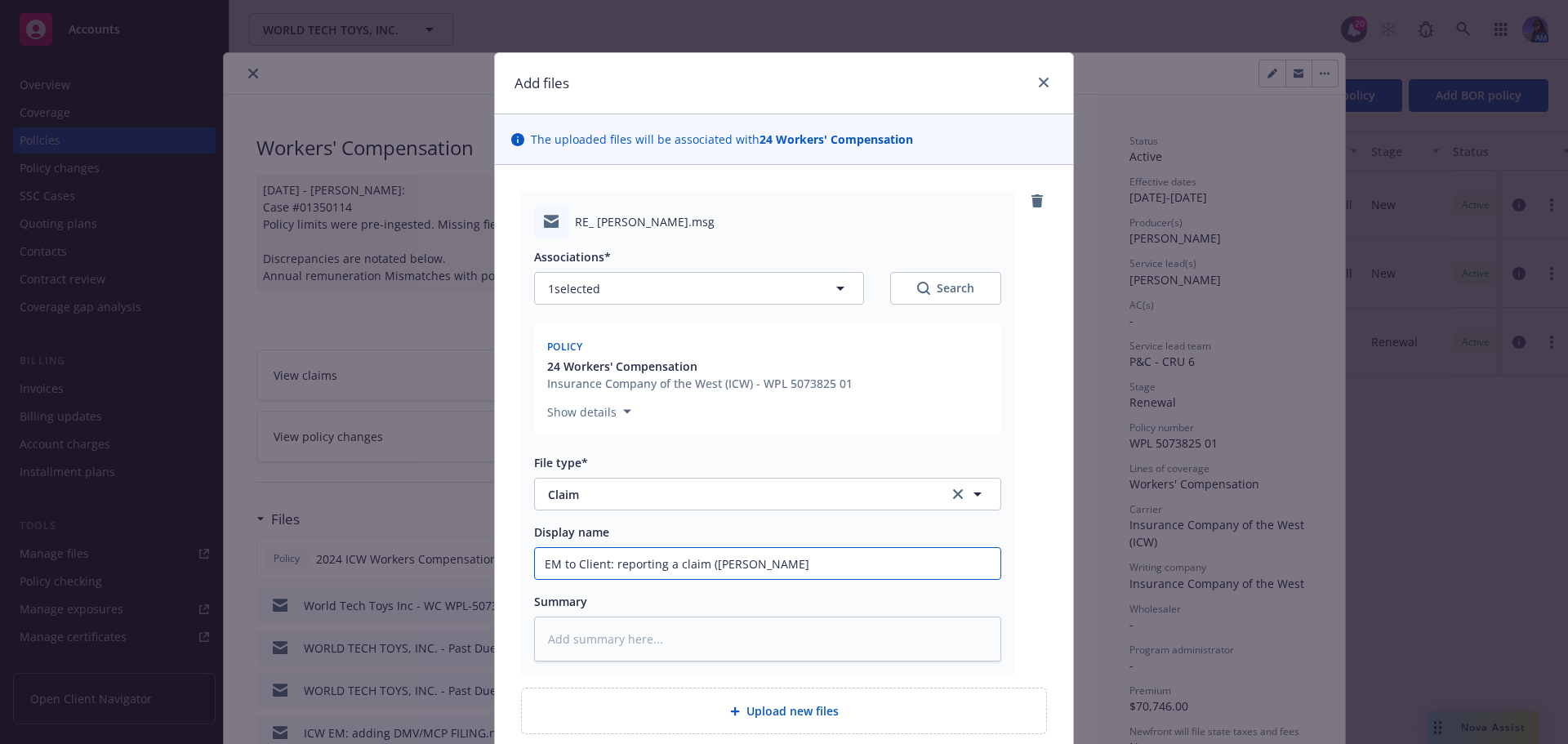
type input "EM to Client: reporting a claim (Kevin Orellan"
type textarea "x"
type input "EM to Client: reporting a claim (Kevin Orellana"
type textarea "x"
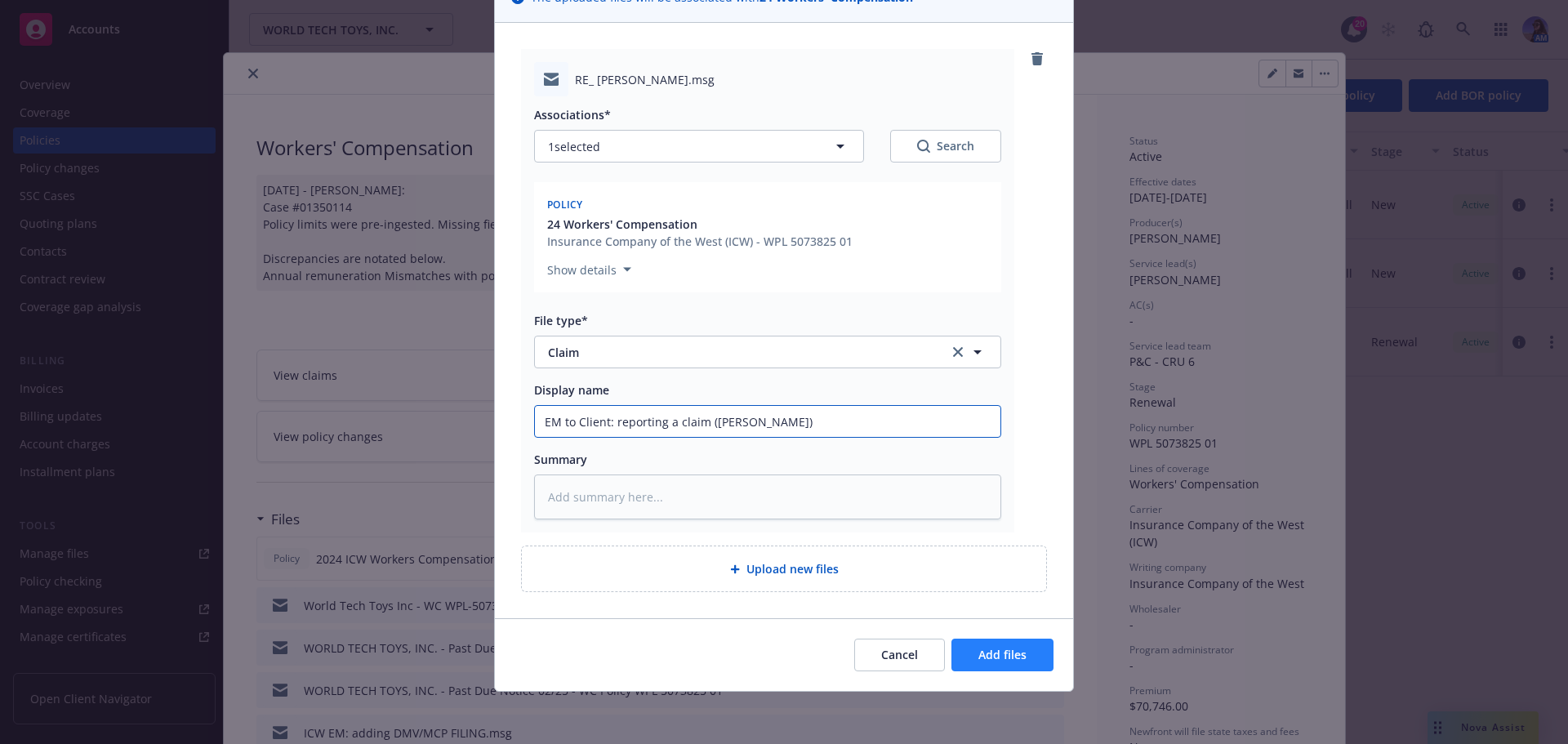
type input "EM to Client: reporting a claim (Kevin Orellana)"
click at [983, 653] on span "Add files" at bounding box center [1002, 654] width 48 height 16
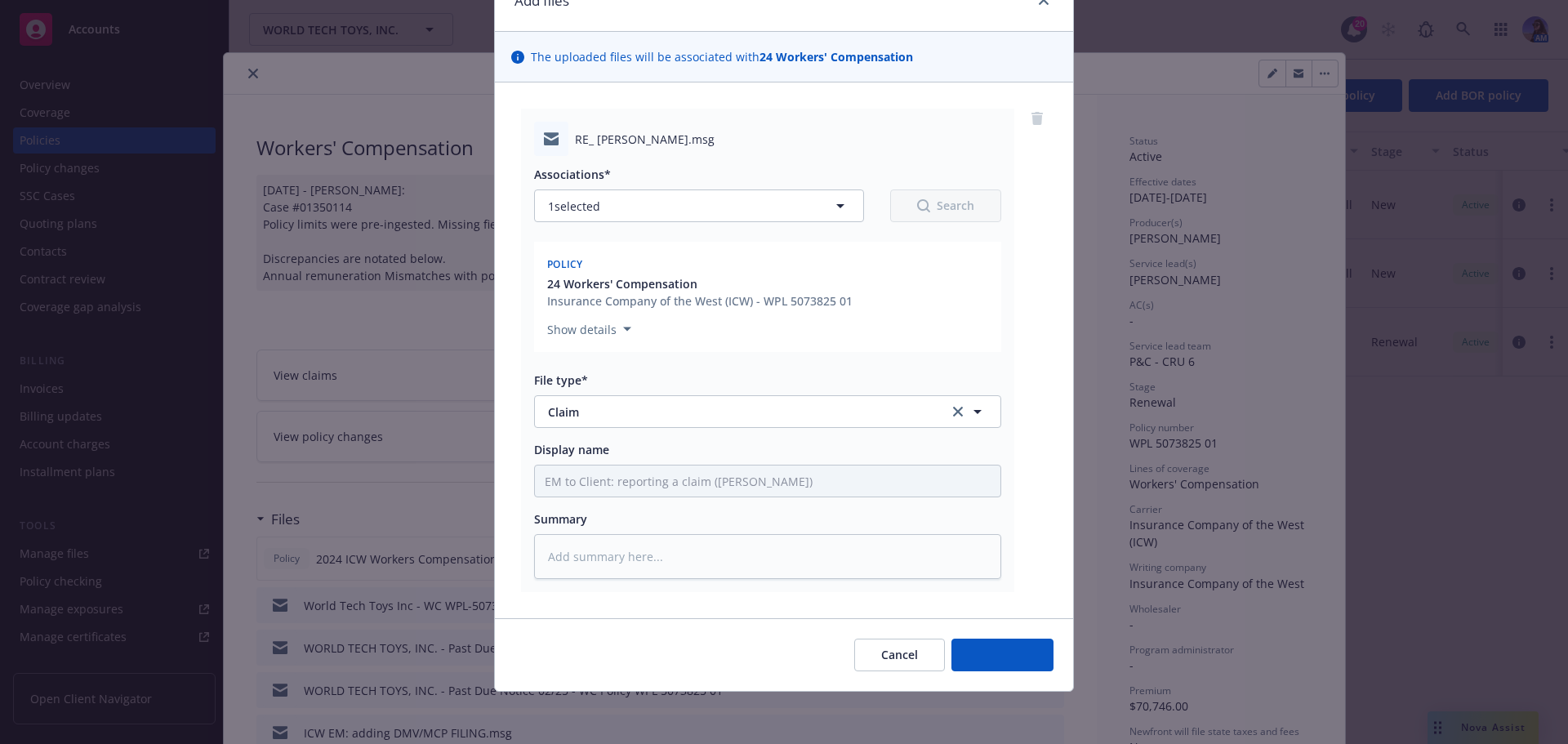
scroll to position [82, 0]
type textarea "x"
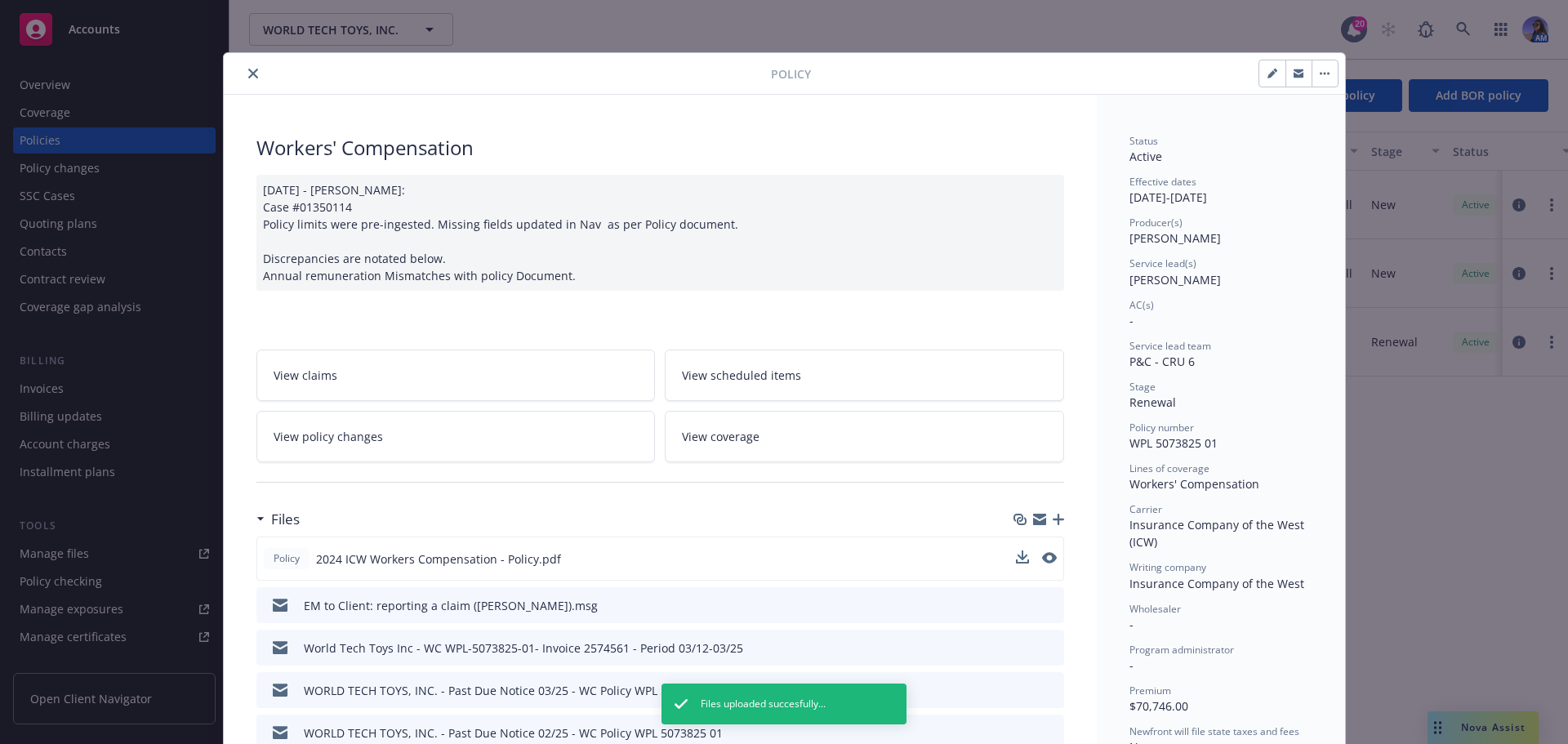
click at [243, 74] on button "close" at bounding box center [252, 73] width 19 height 19
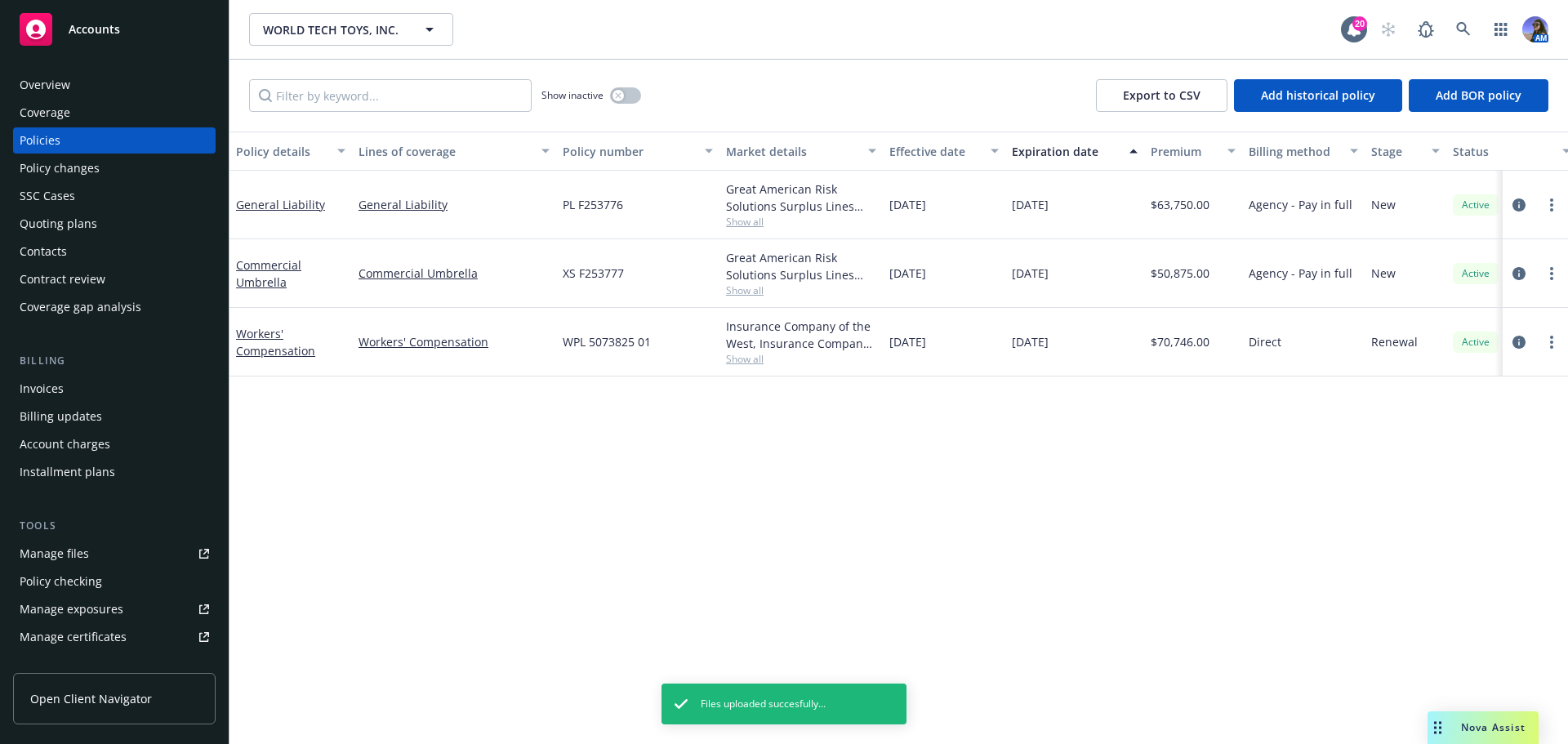
click at [151, 89] on div "Overview" at bounding box center [113, 85] width 189 height 27
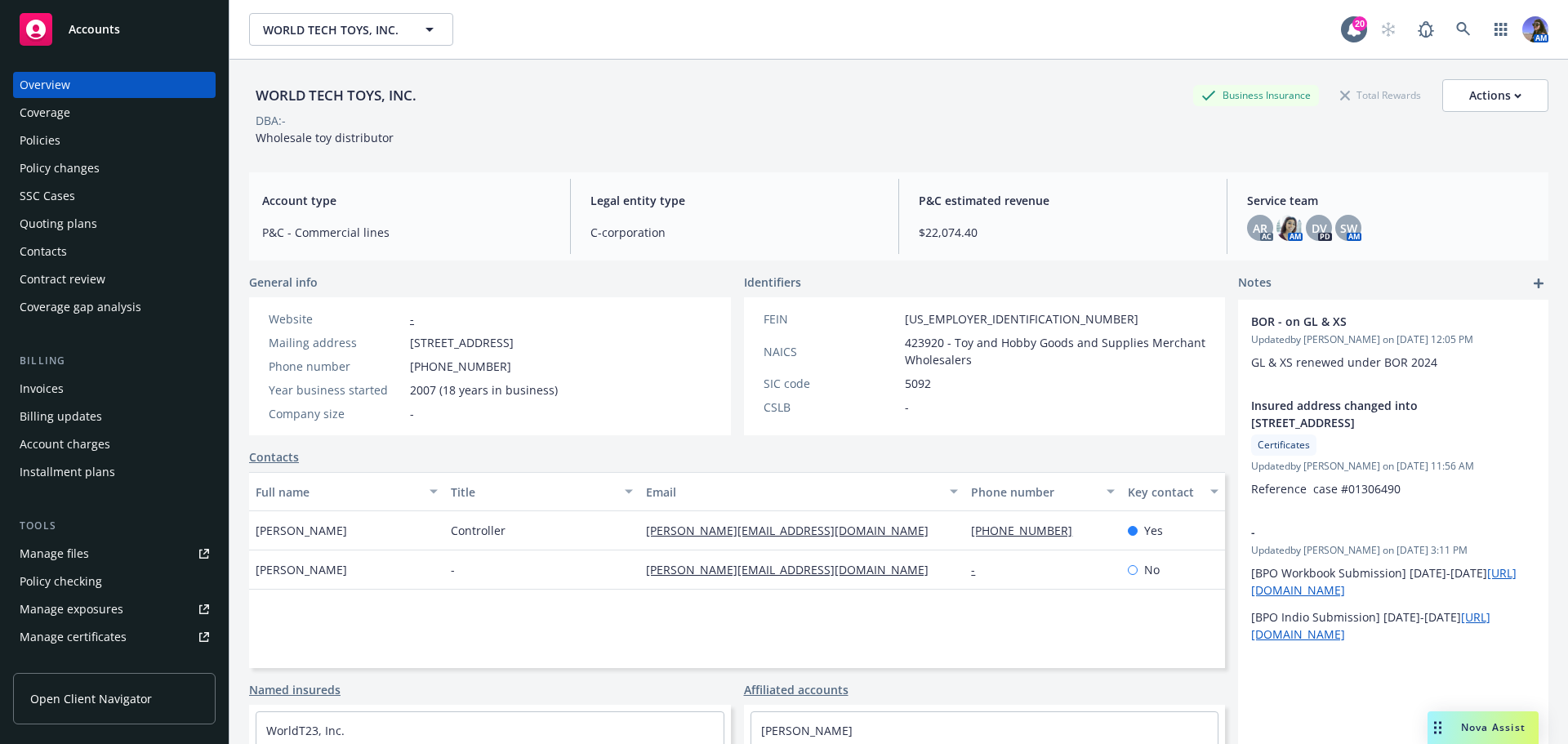
click at [45, 149] on div "Policies" at bounding box center [39, 140] width 41 height 27
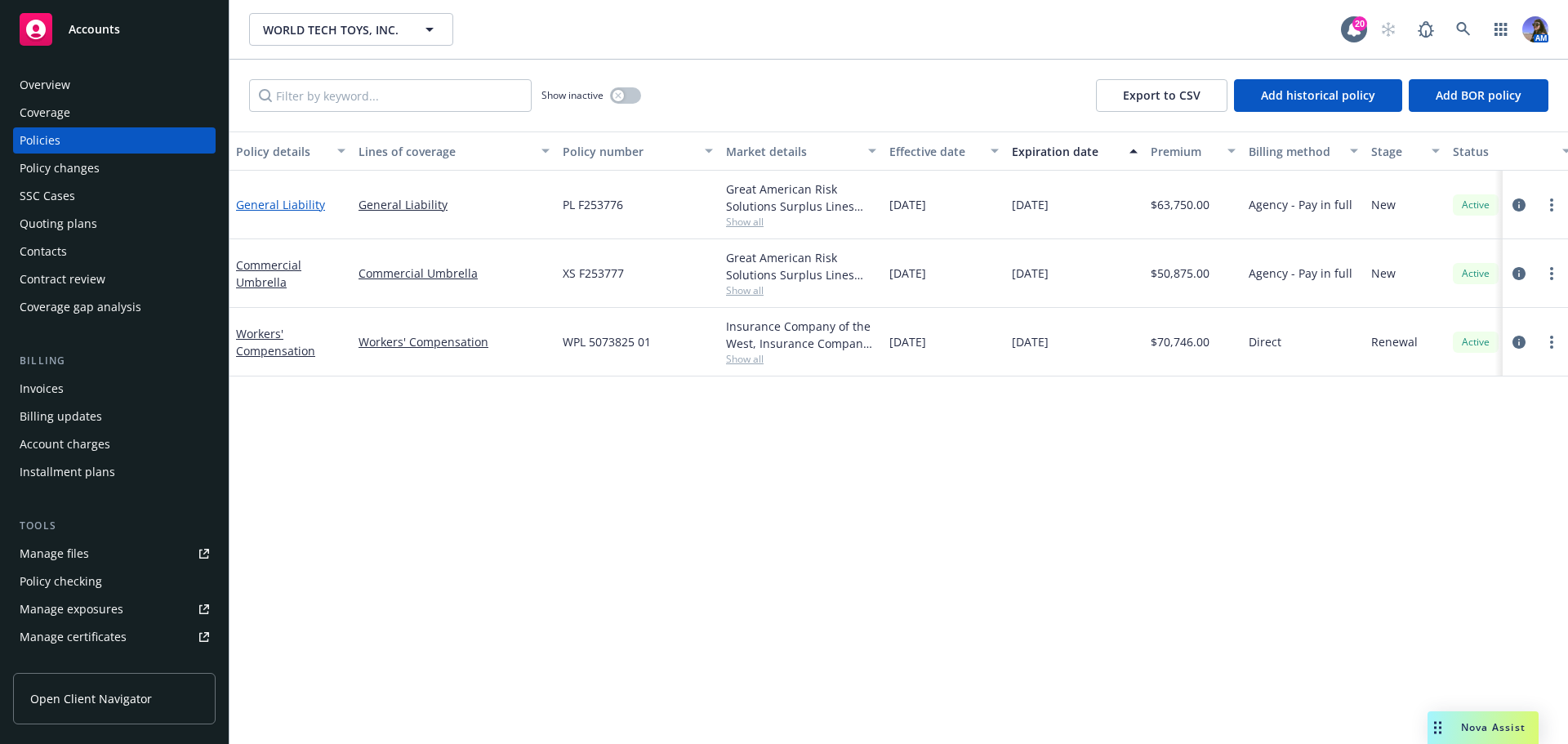
click at [272, 207] on link "General Liability" at bounding box center [280, 204] width 89 height 16
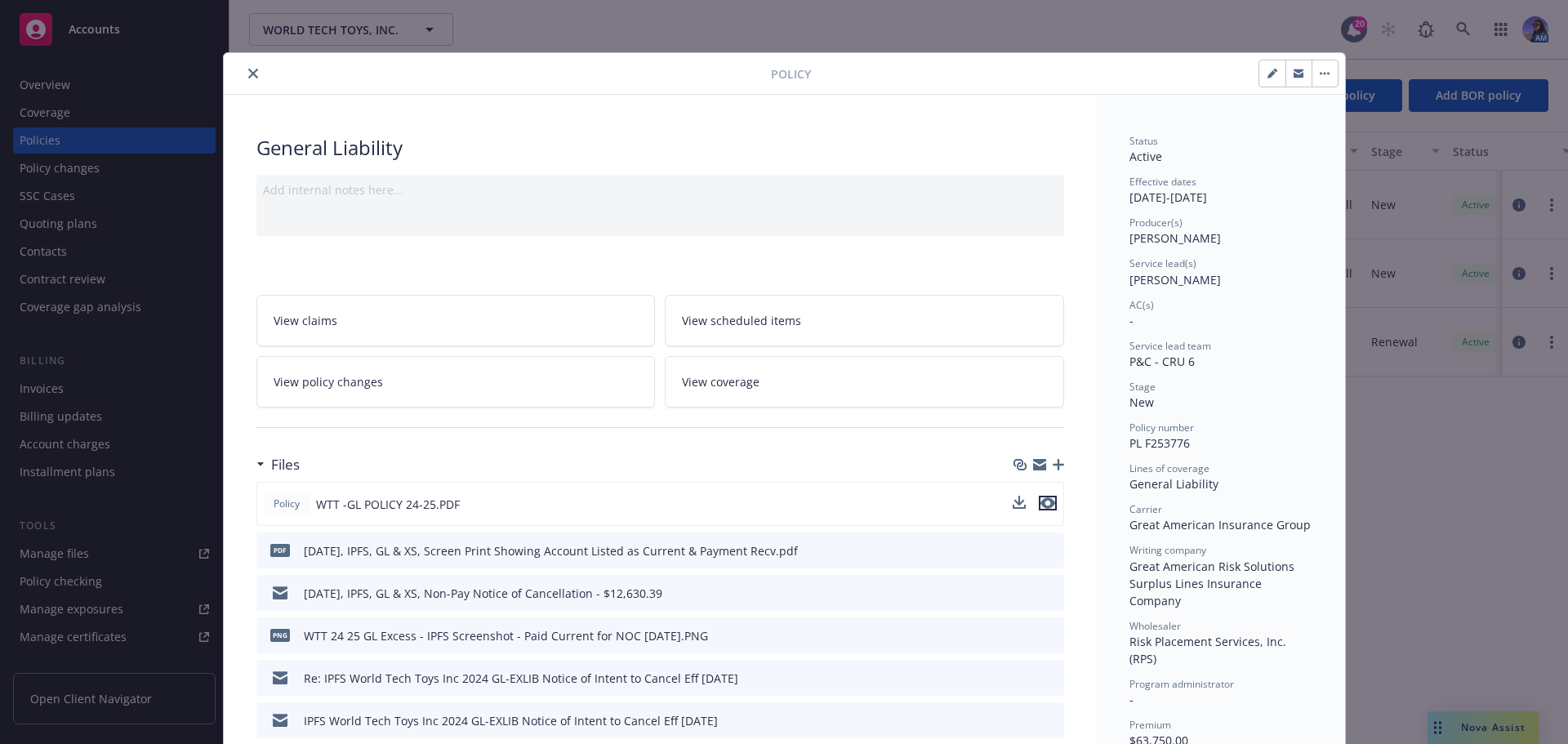
click at [1040, 504] on icon "preview file" at bounding box center [1048, 503] width 15 height 12
drag, startPoint x: 1020, startPoint y: 499, endPoint x: 996, endPoint y: 494, distance: 24.5
click at [1020, 499] on icon "download file" at bounding box center [1021, 503] width 13 height 13
click at [243, 75] on button "close" at bounding box center [252, 73] width 19 height 19
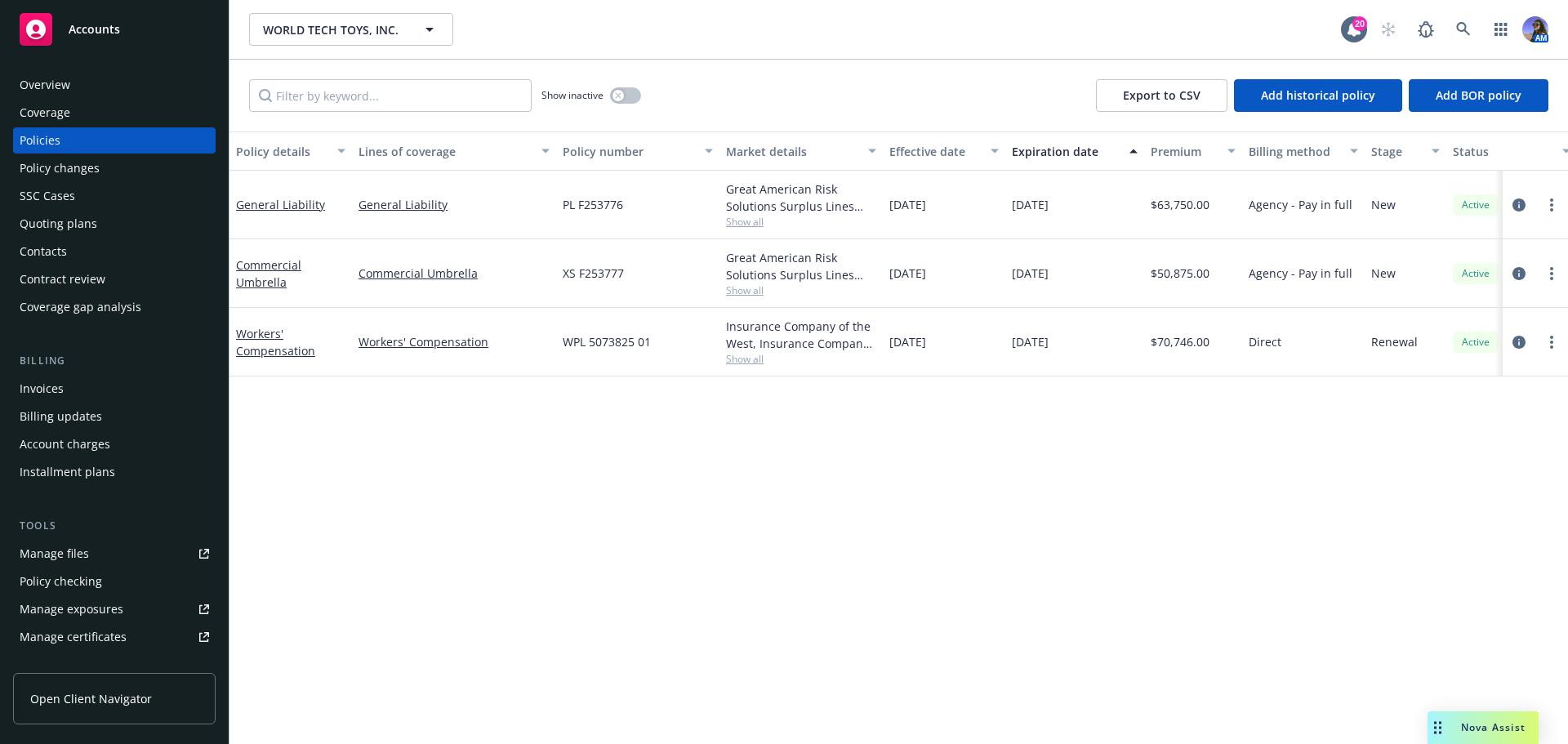
click at [1466, 739] on div "Nova Assist" at bounding box center [1484, 728] width 112 height 33
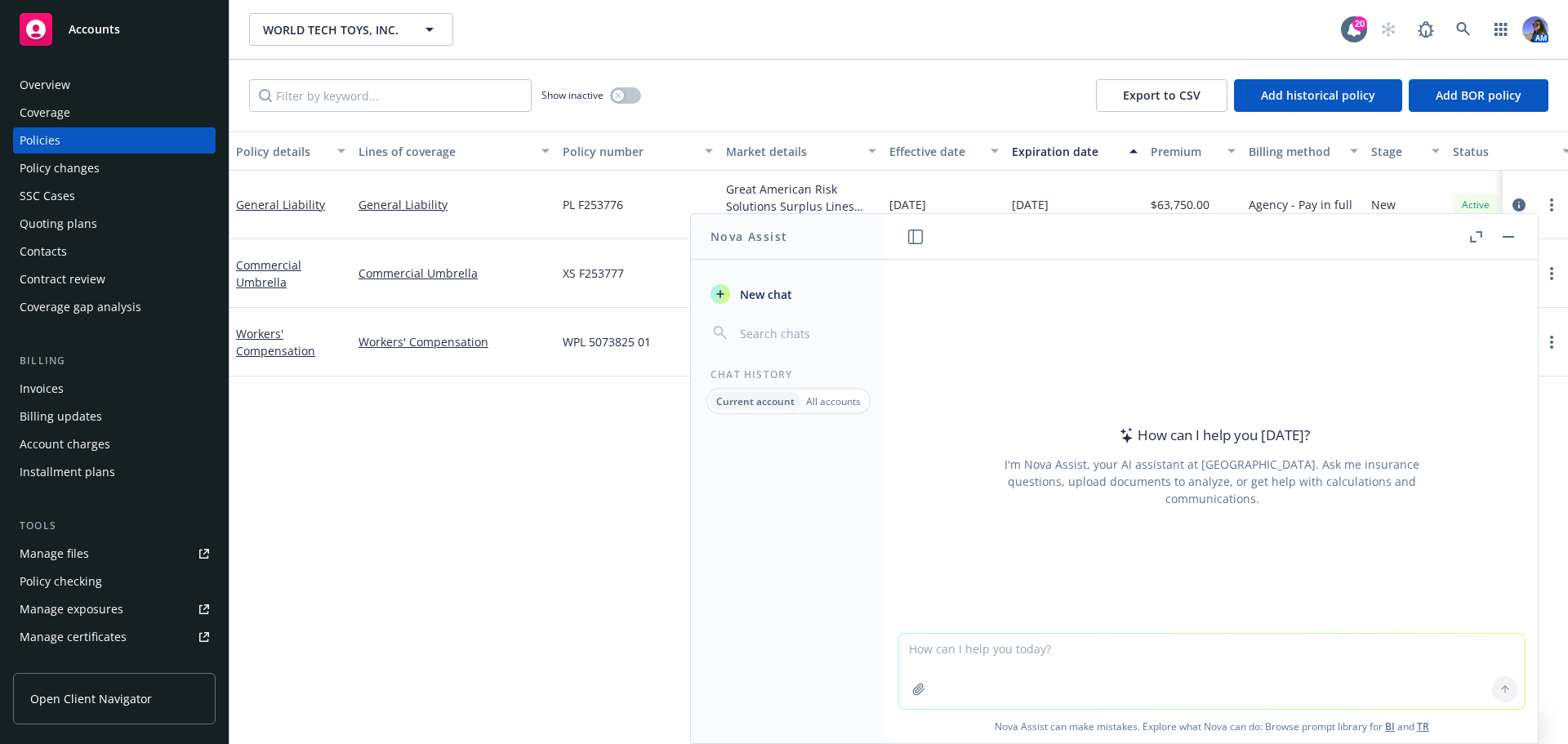
click at [1023, 654] on textarea at bounding box center [1212, 671] width 625 height 75
type textarea "c"
type textarea "do i need to schedule locations based on the attached policy or is there no des…"
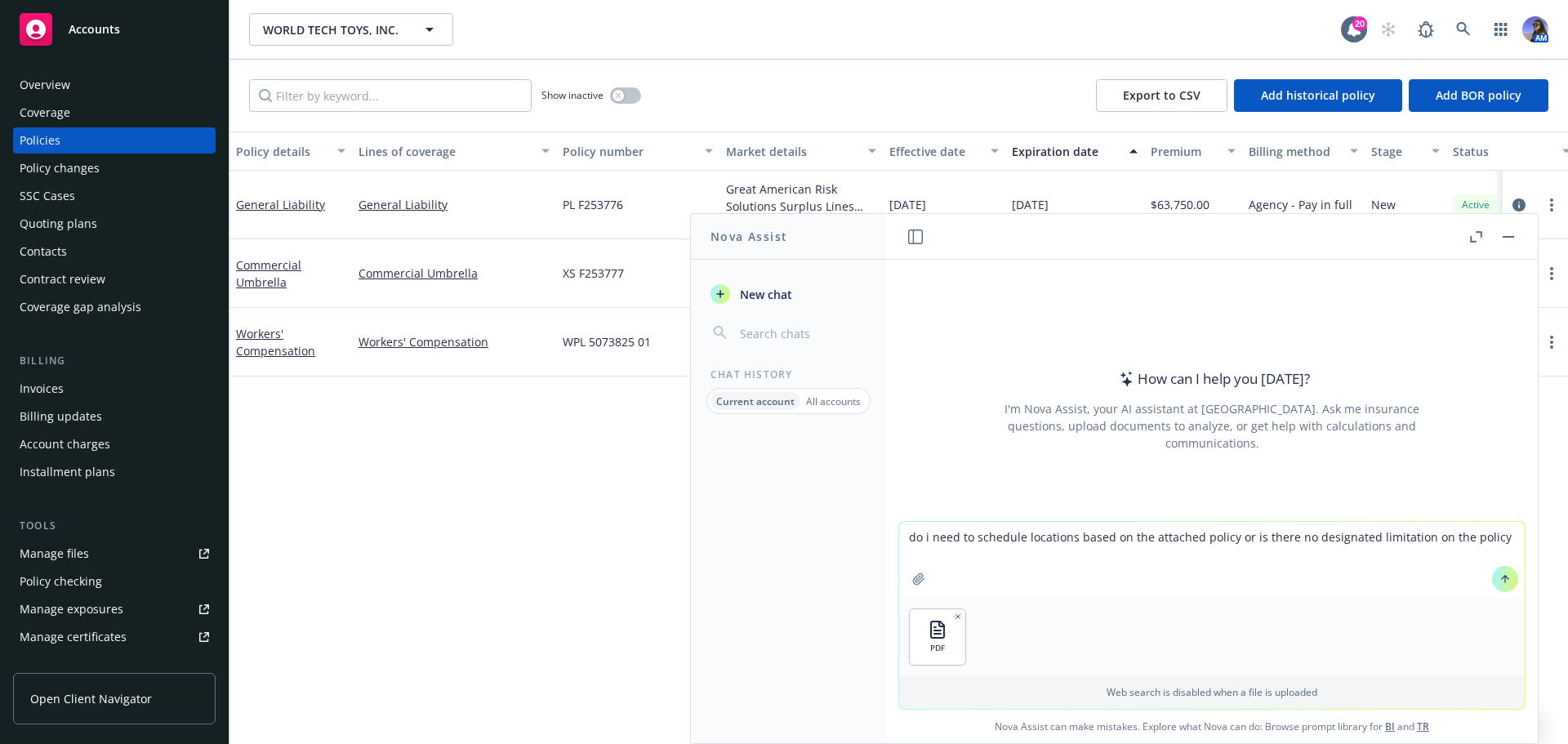
click at [1499, 579] on icon at bounding box center [1505, 579] width 12 height 12
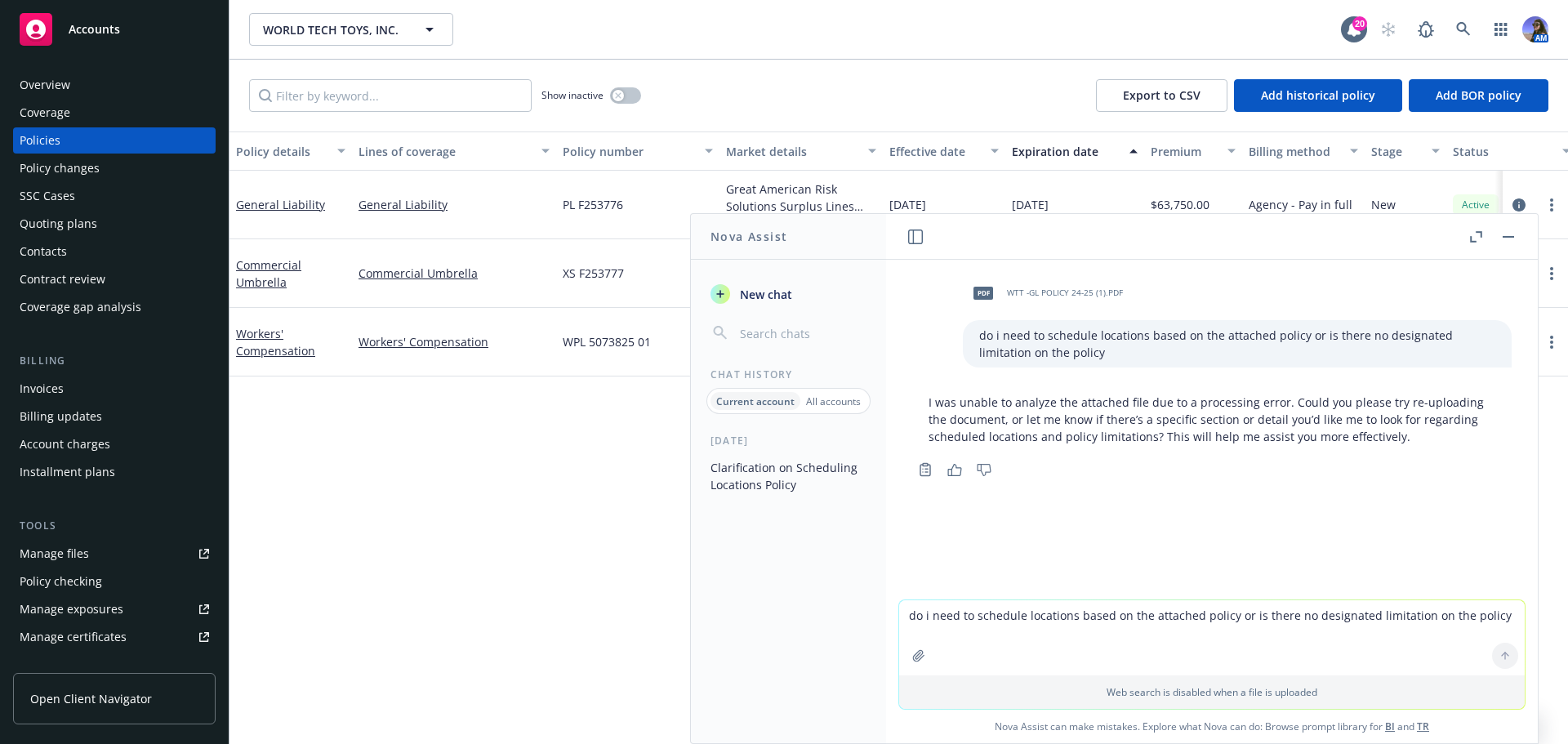
click at [1001, 626] on textarea "do i need to schedule locations based on the attached policy or is there no des…" at bounding box center [1212, 638] width 625 height 75
type textarea "please look up what the terms are for scheduled locations"
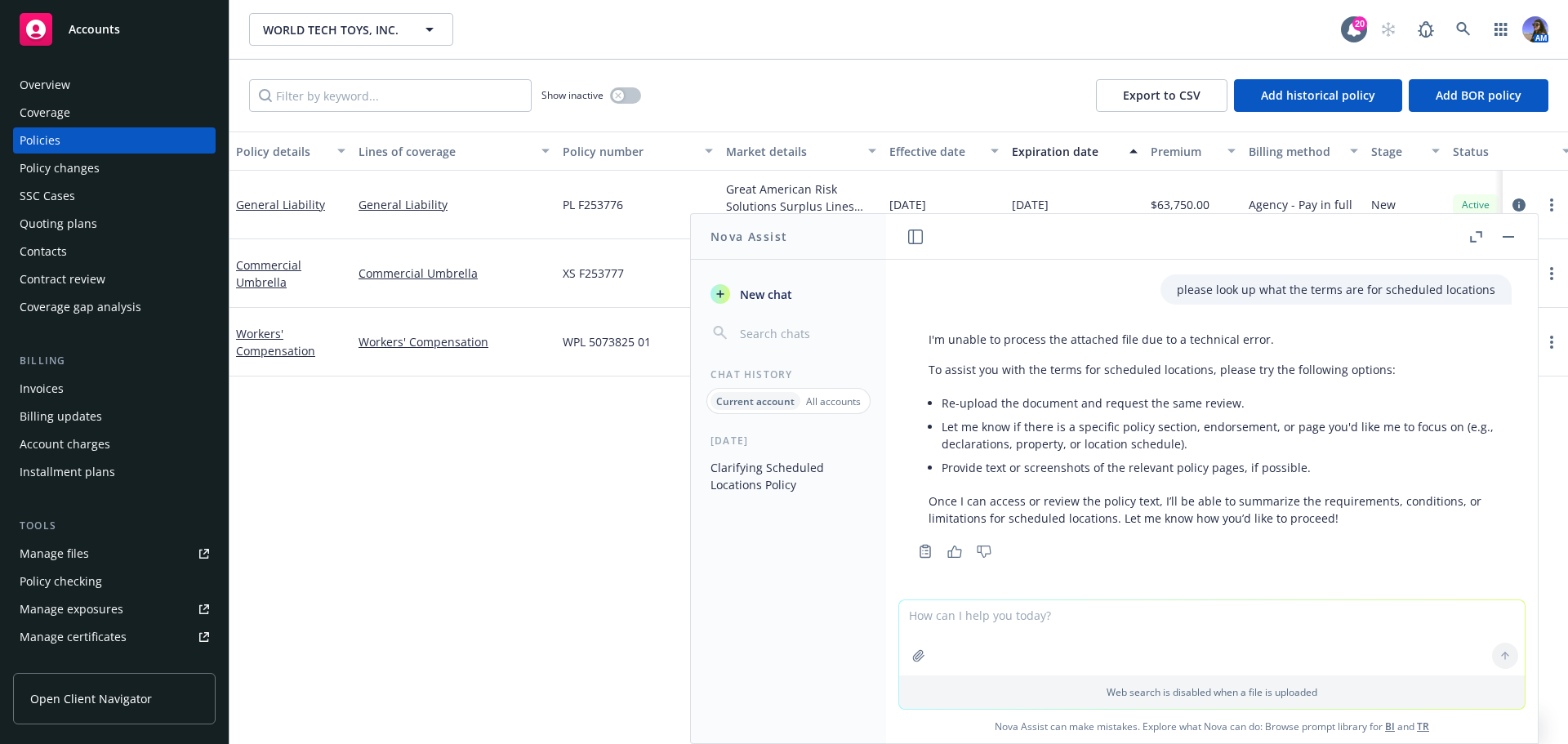
scroll to position [229, 0]
type textarea "here is the re-uploaded policy document"
click at [1499, 574] on icon at bounding box center [1505, 579] width 12 height 12
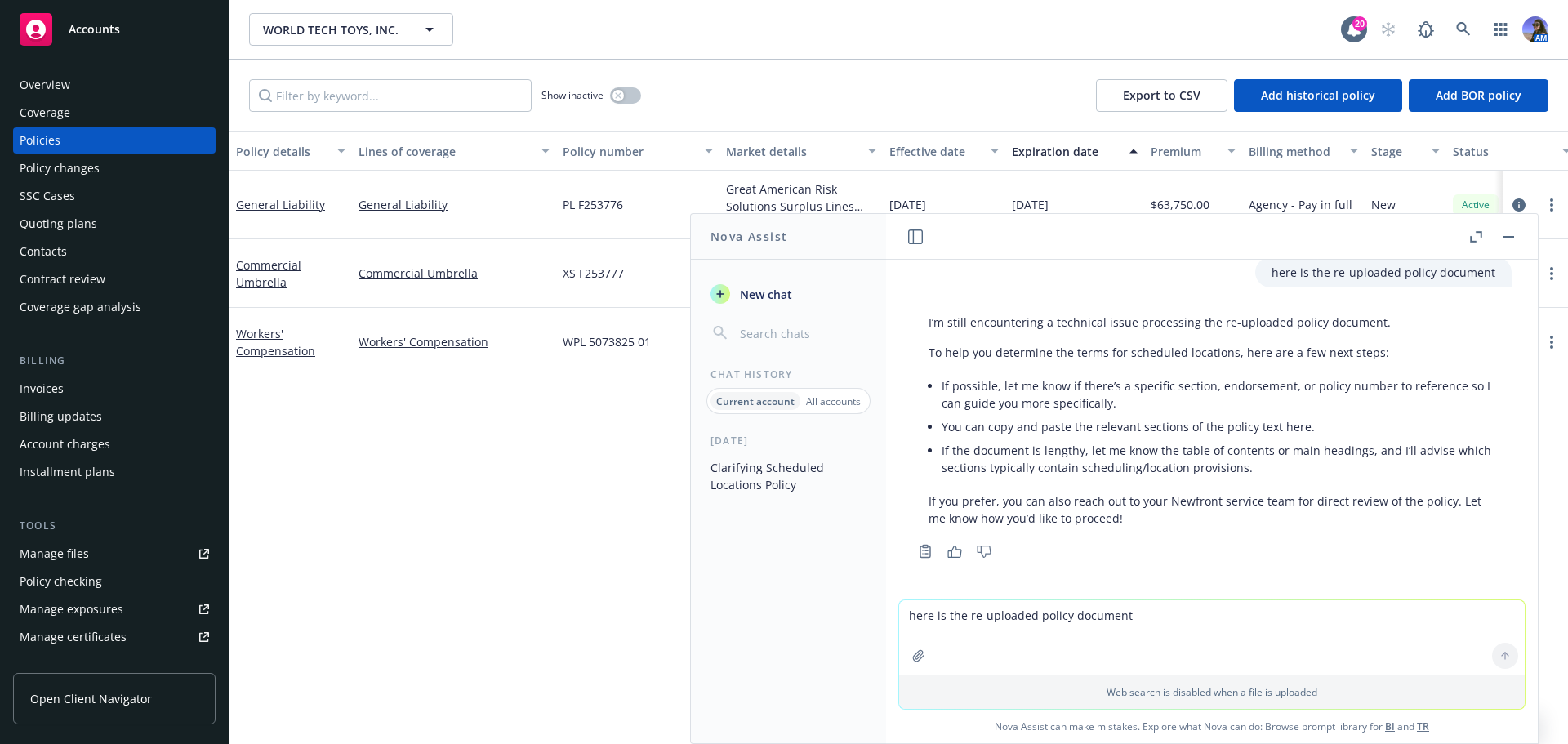
scroll to position [601, 0]
click at [1437, 546] on div "Copy to clipboard Thumbs up Thumbs down" at bounding box center [1212, 548] width 600 height 23
click at [1088, 610] on textarea "here is the re-uploaded policy document" at bounding box center [1212, 638] width 625 height 75
click at [912, 545] on textarea "cn you review the attached and point out the insurance requirements?" at bounding box center [1212, 560] width 625 height 77
click at [1053, 540] on textarea "can you review the attached and point out the insurance requirements?" at bounding box center [1212, 560] width 625 height 77
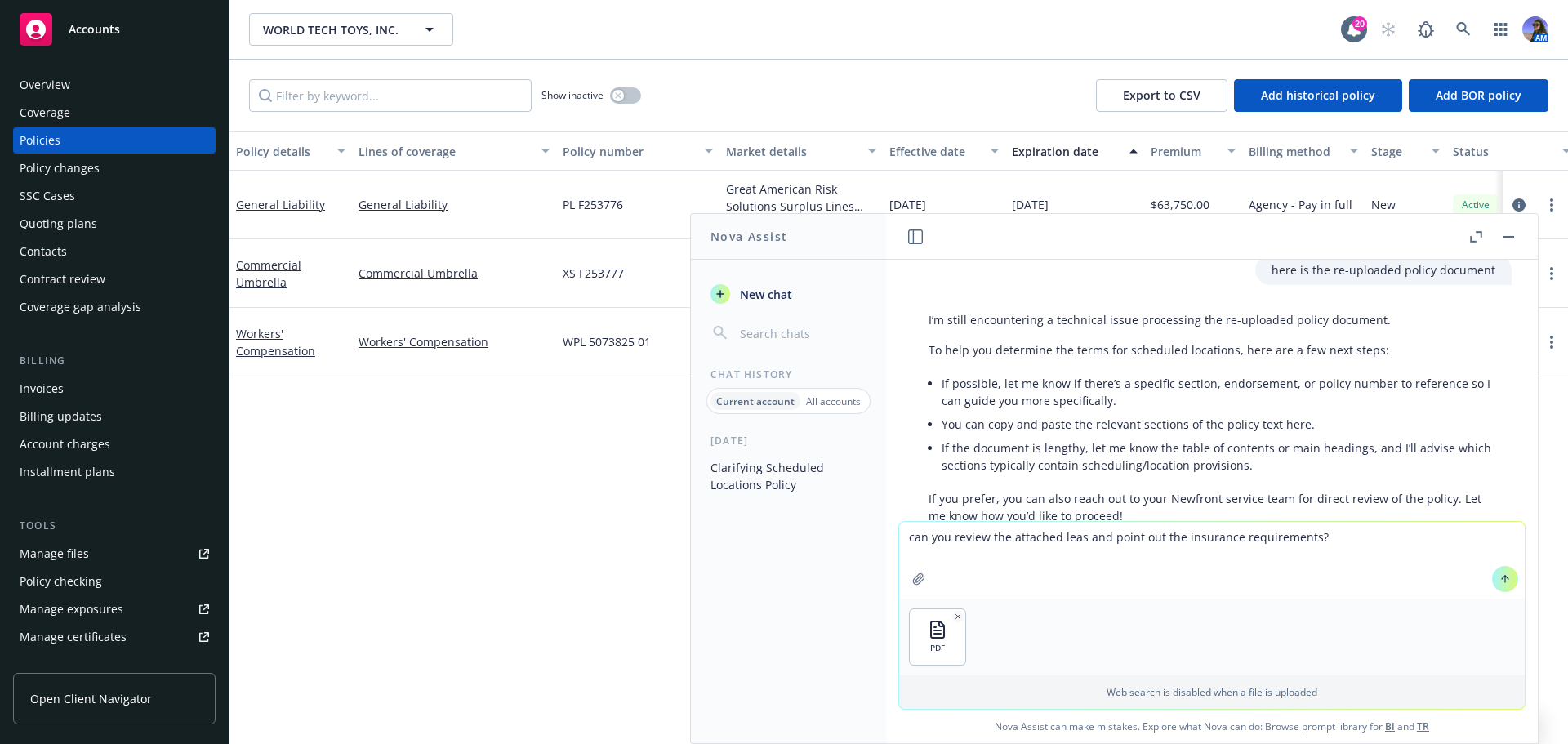
type textarea "can you review the attached lease and point out the insurance requirements?"
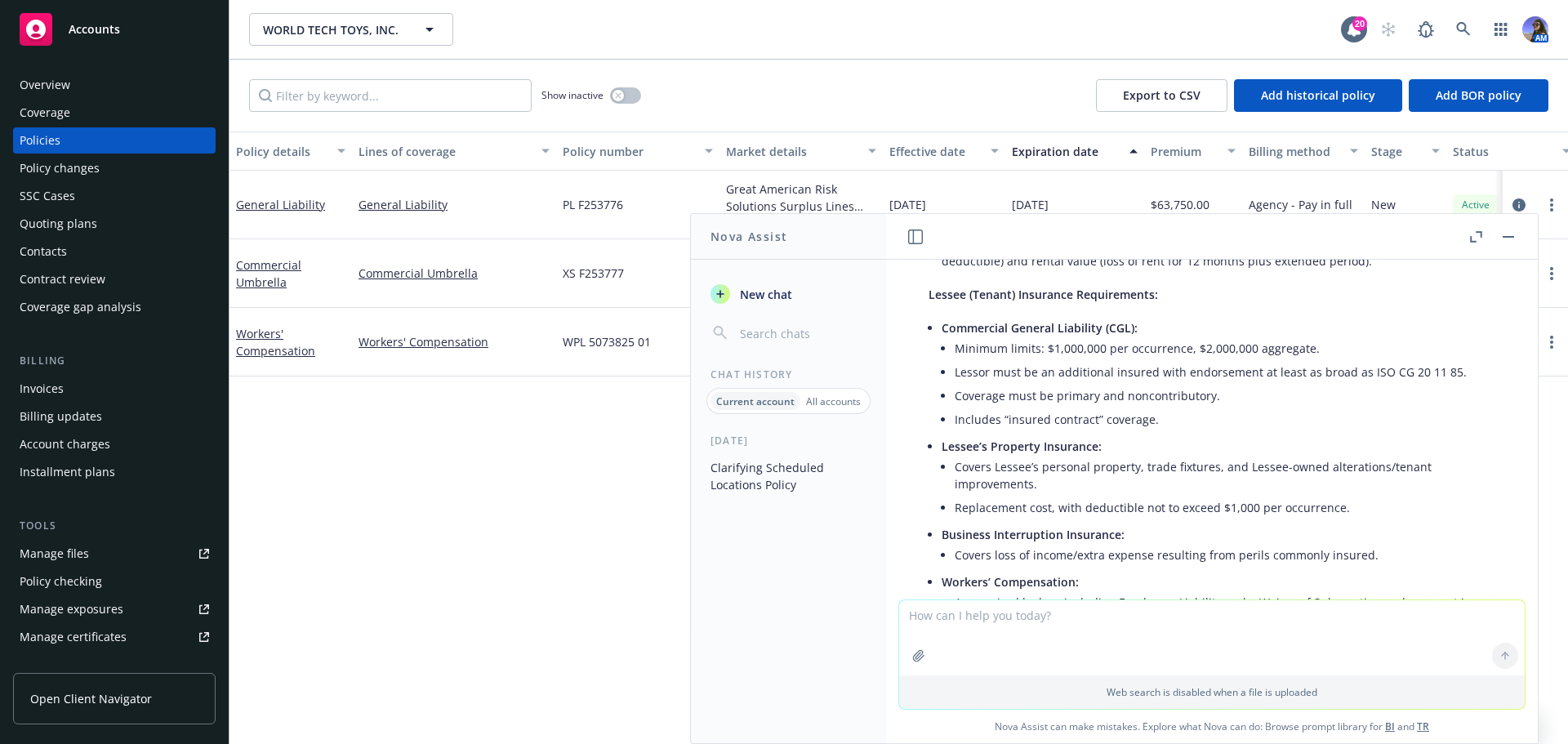
scroll to position [1173, 0]
drag, startPoint x: 1157, startPoint y: 418, endPoint x: 1020, endPoint y: 424, distance: 137.1
click at [1001, 427] on li "Includes “insured contract” coverage." at bounding box center [1224, 418] width 540 height 24
copy li "“insured contract” coverage."
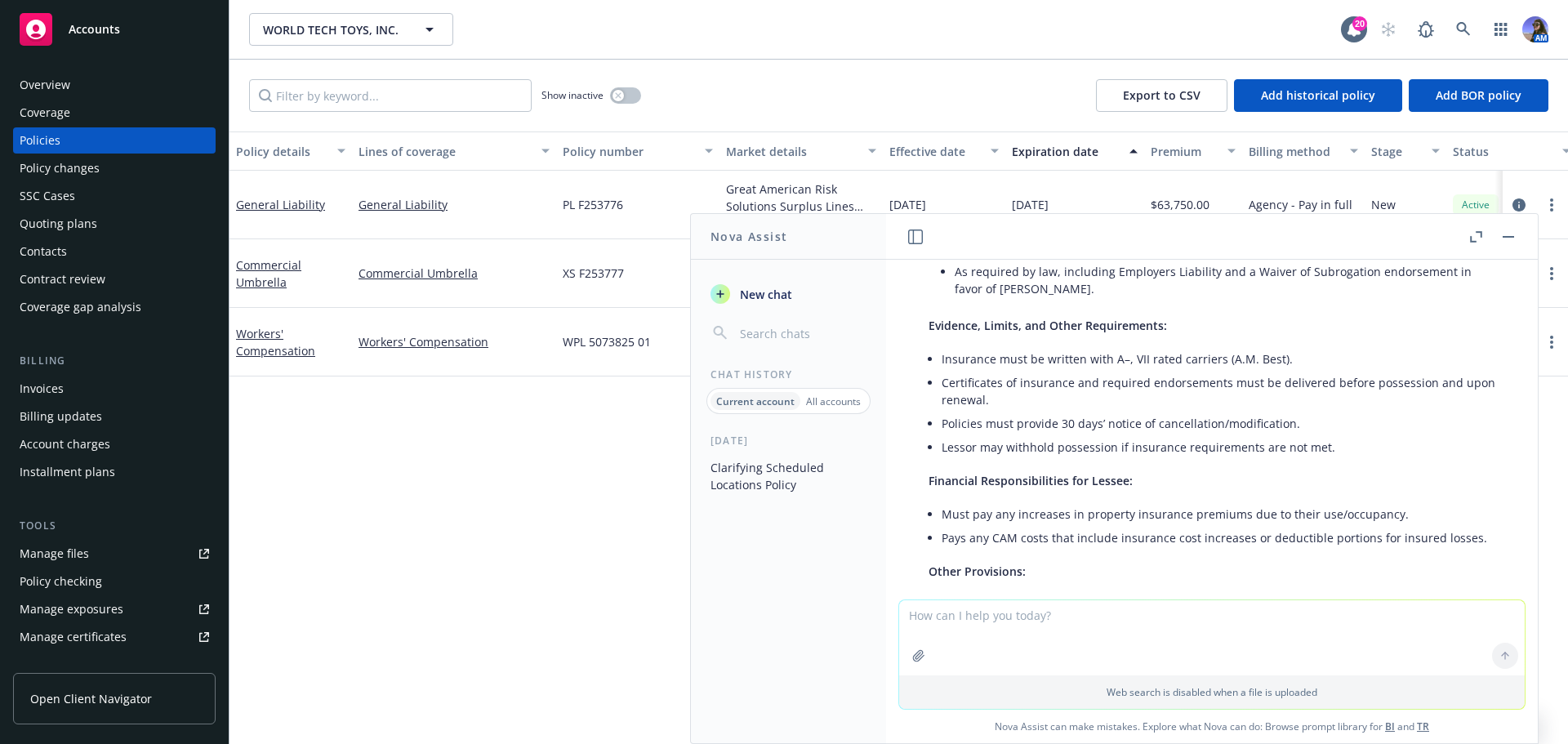
scroll to position [1336, 0]
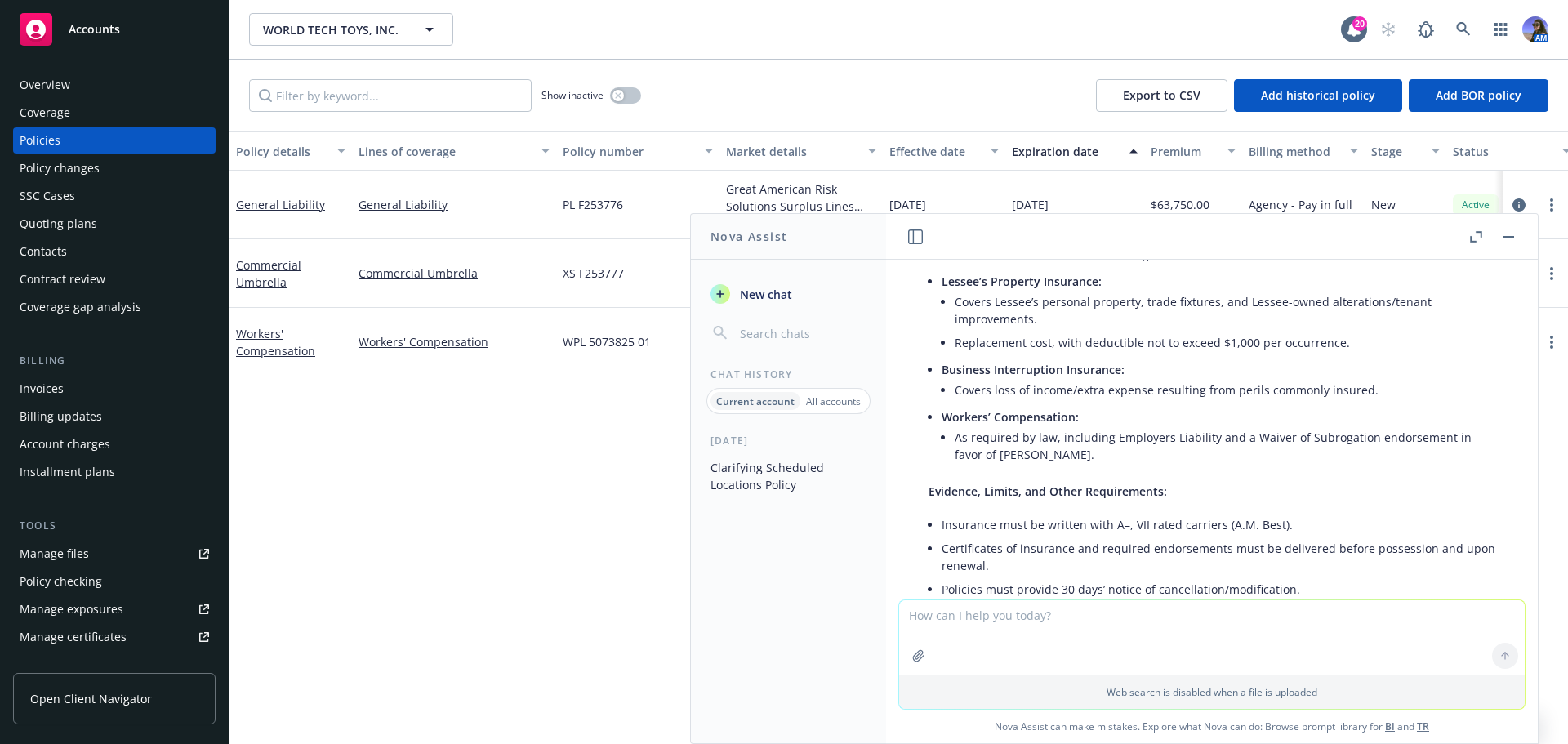
click at [961, 619] on textarea at bounding box center [1212, 638] width 625 height 75
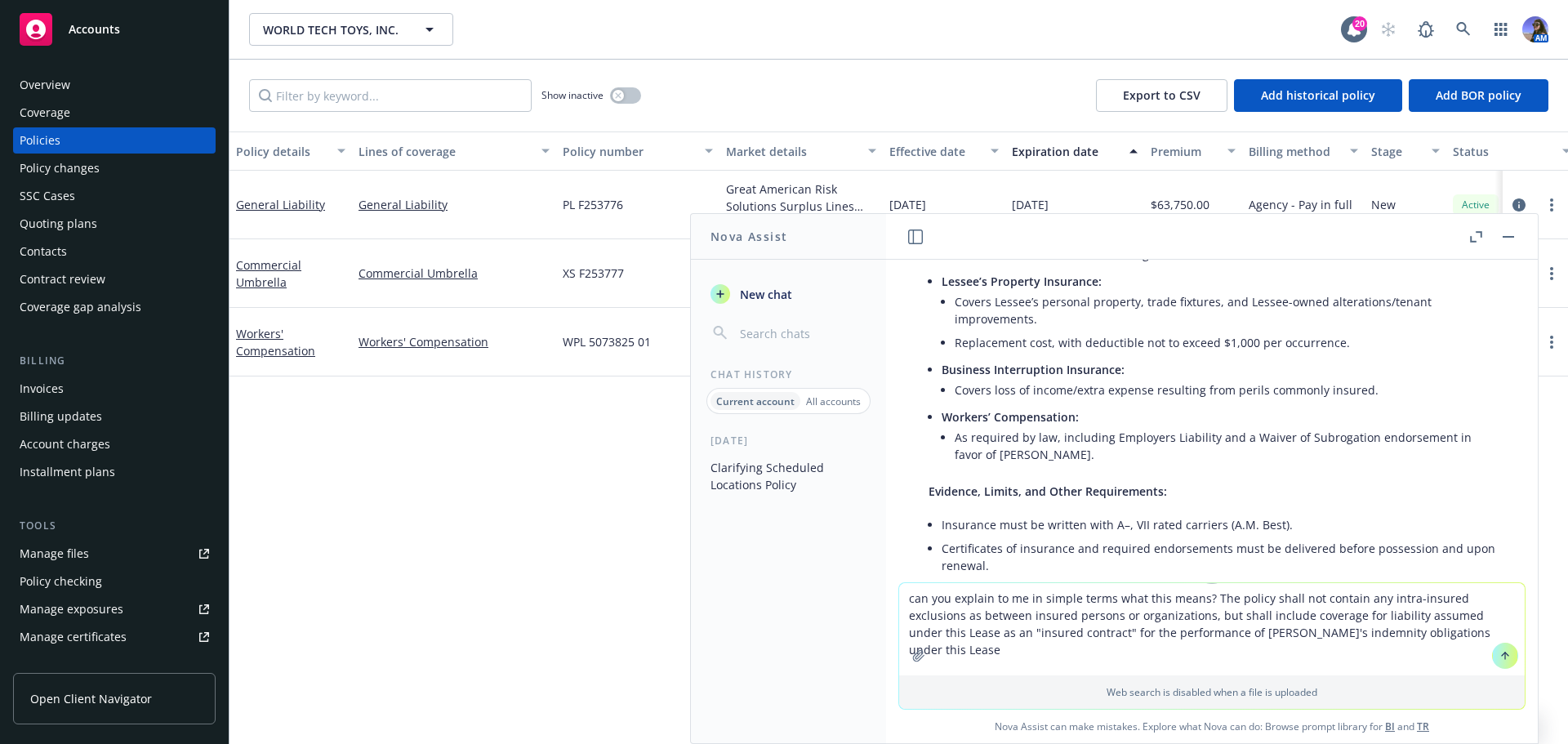
type textarea "can you explain to me in simple terms what this means? The policy shall not con…"
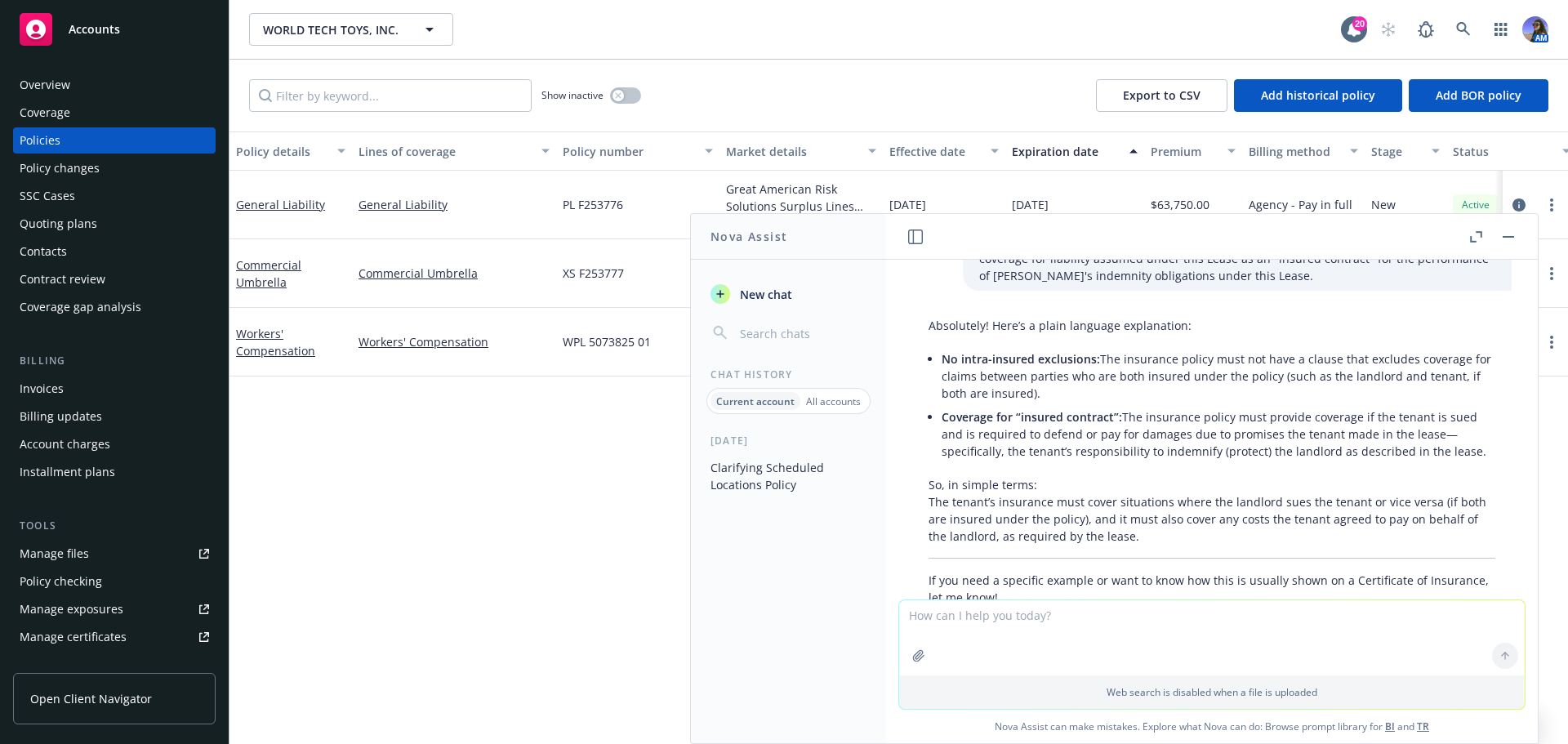
scroll to position [2441, 0]
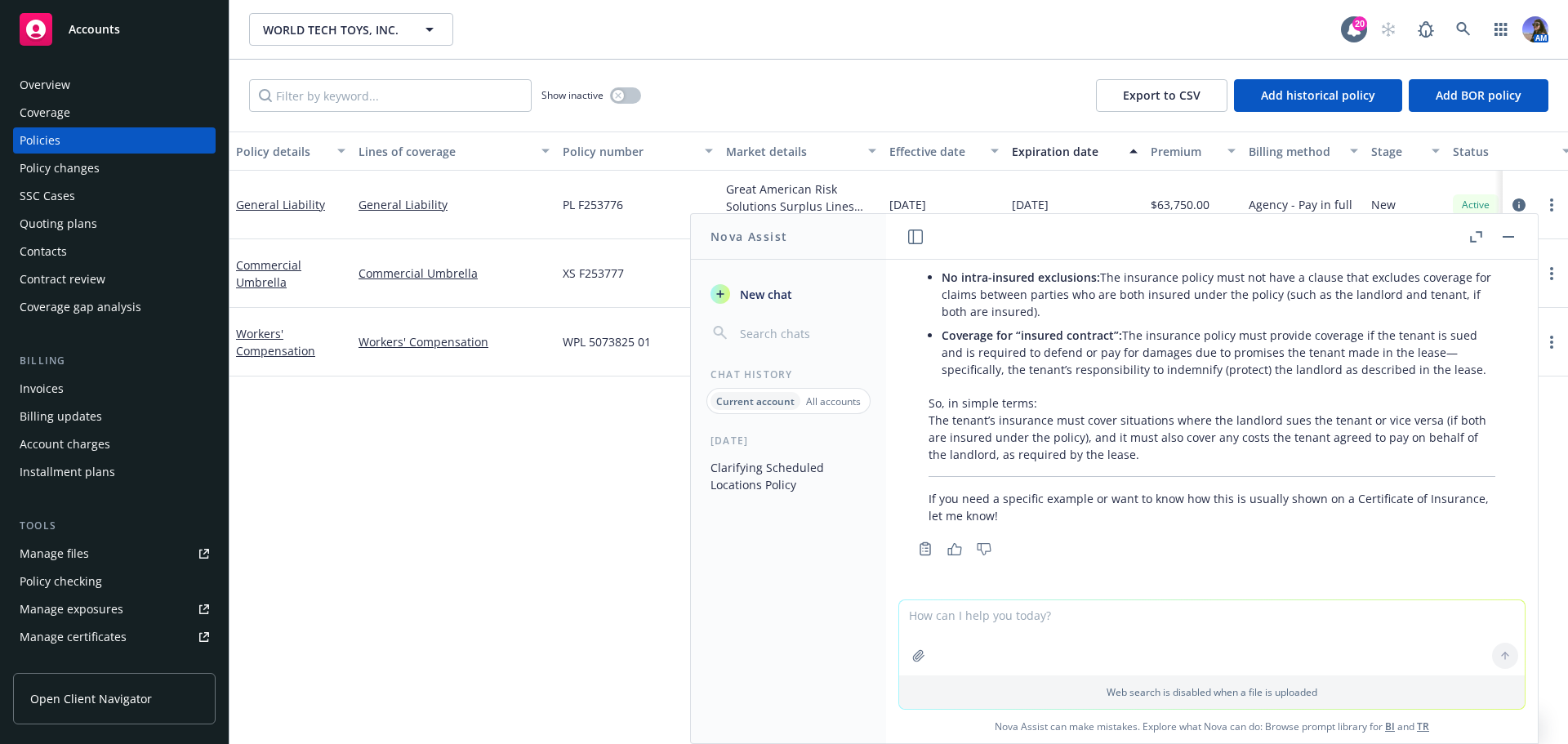
click at [997, 619] on textarea at bounding box center [1212, 638] width 625 height 75
type textarea "please provide a specific example"
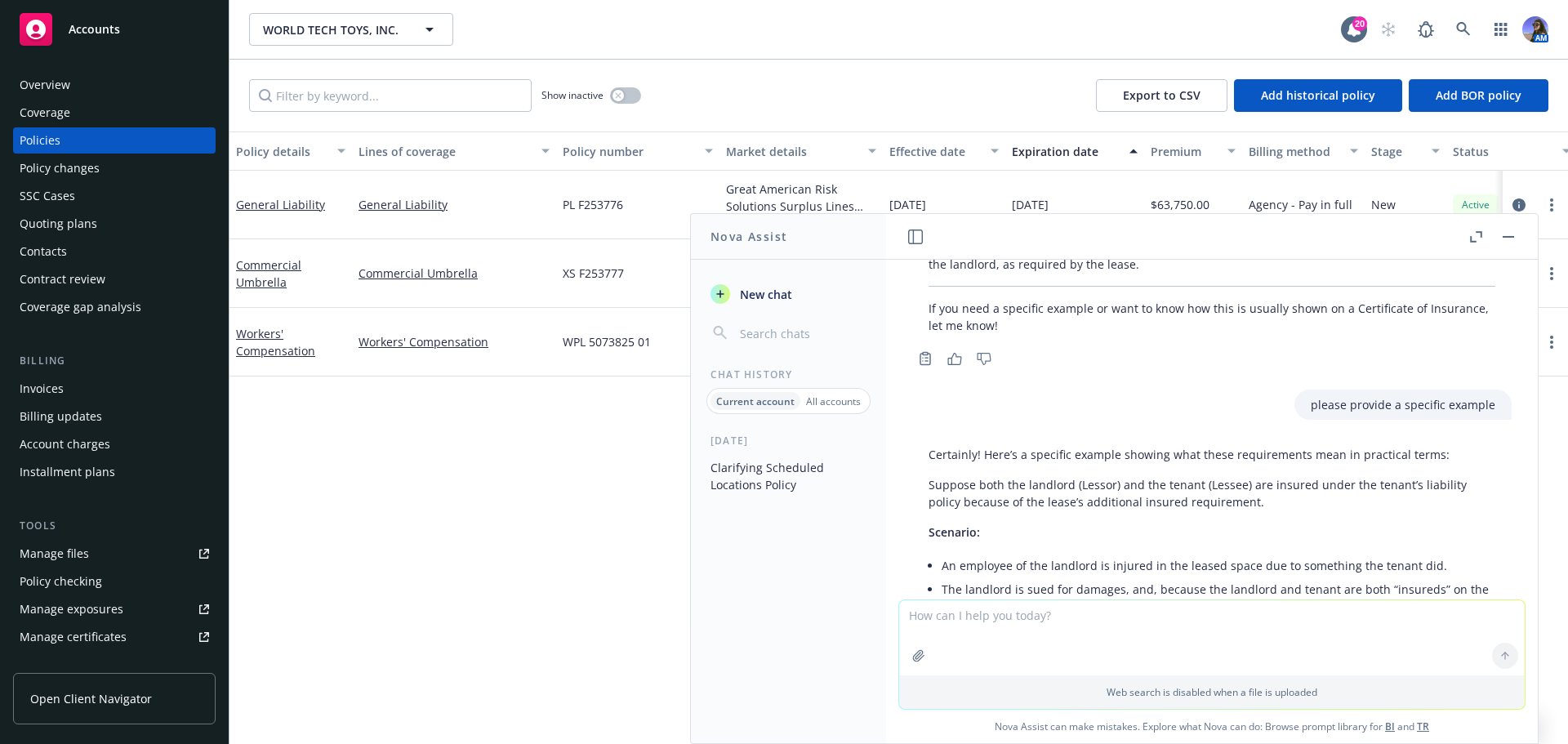
scroll to position [2714, 0]
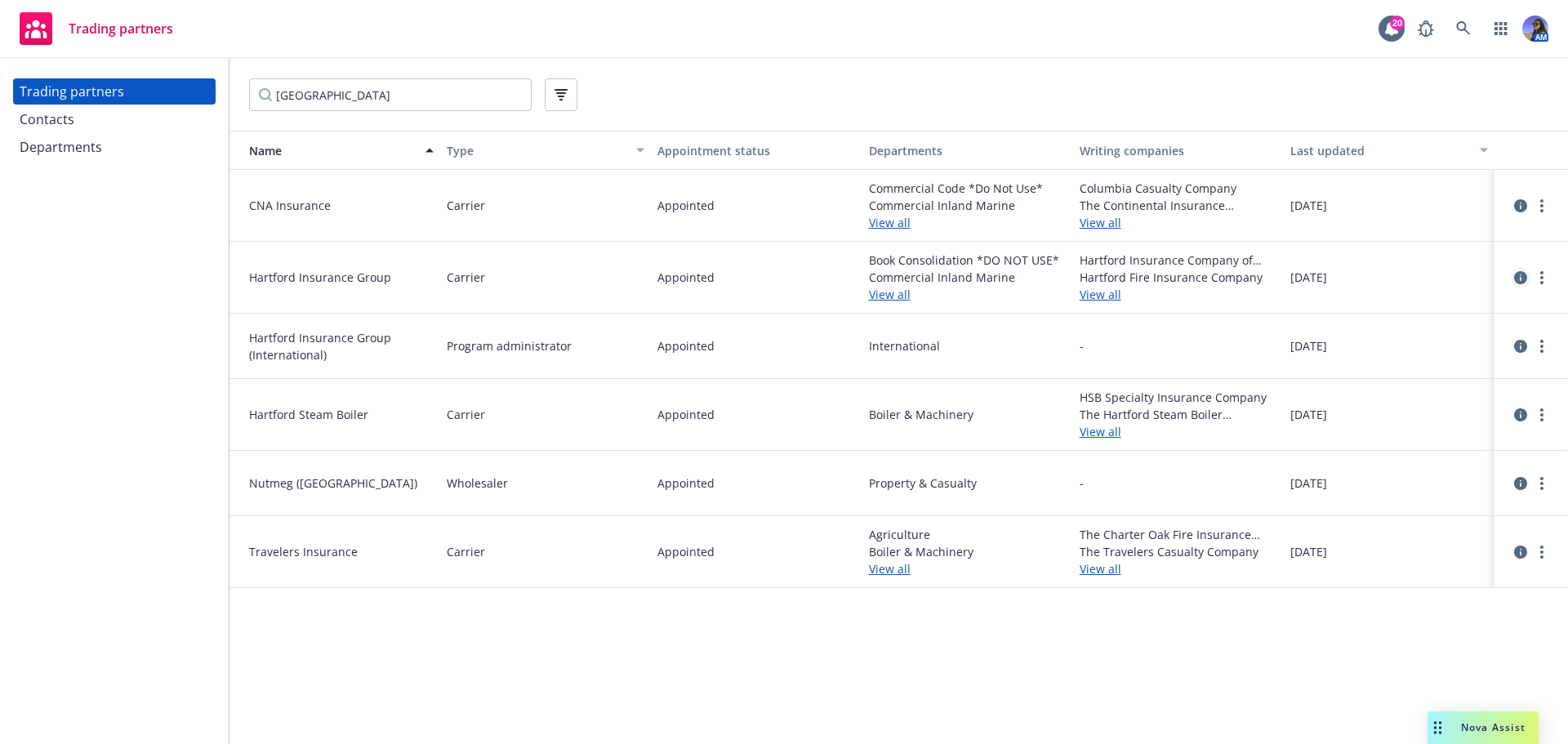
type input "[GEOGRAPHIC_DATA]"
click at [1520, 275] on icon "circleInformation" at bounding box center [1520, 278] width 13 height 13
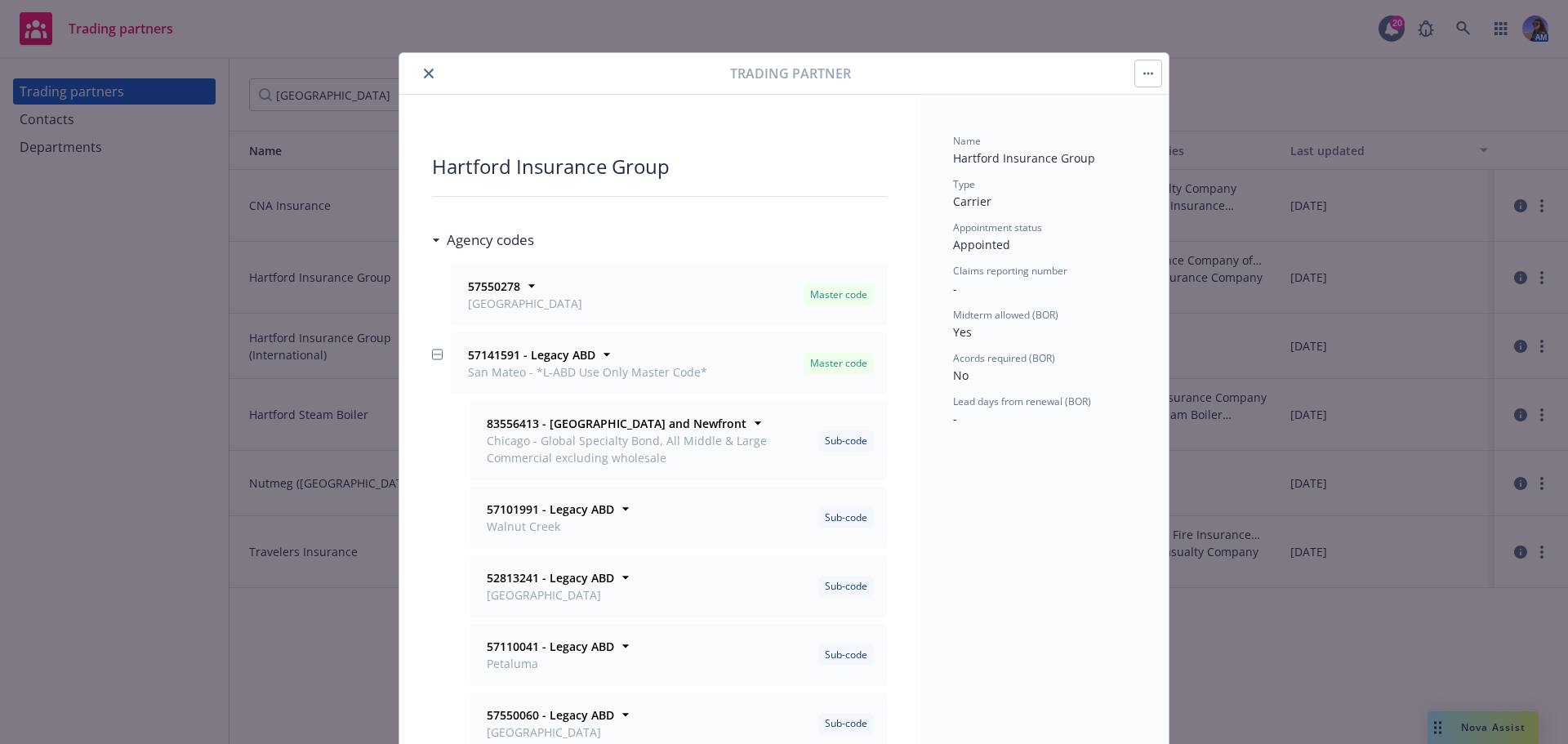
click at [635, 66] on div at bounding box center [568, 73] width 325 height 19
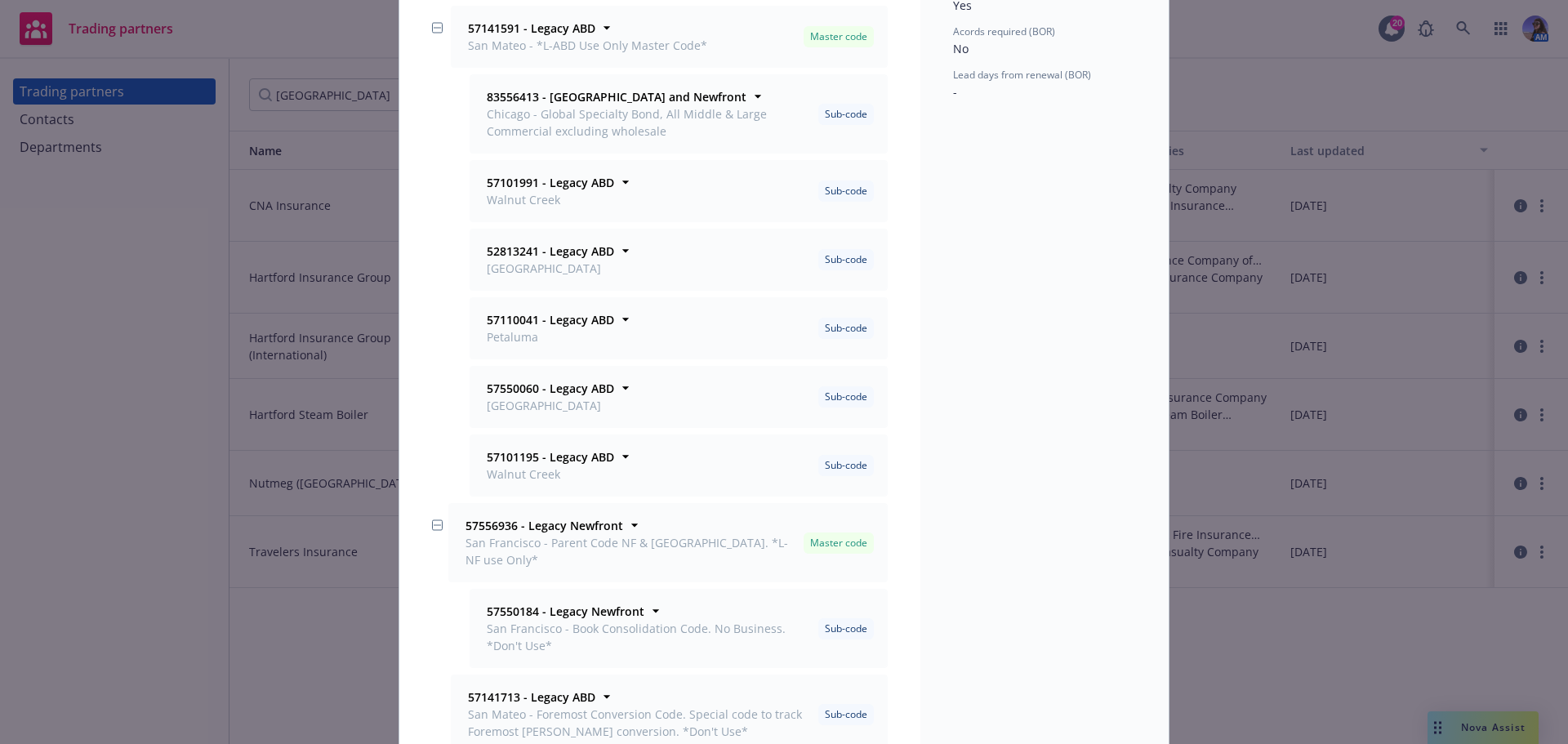
scroll to position [409, 0]
